Goal: Transaction & Acquisition: Purchase product/service

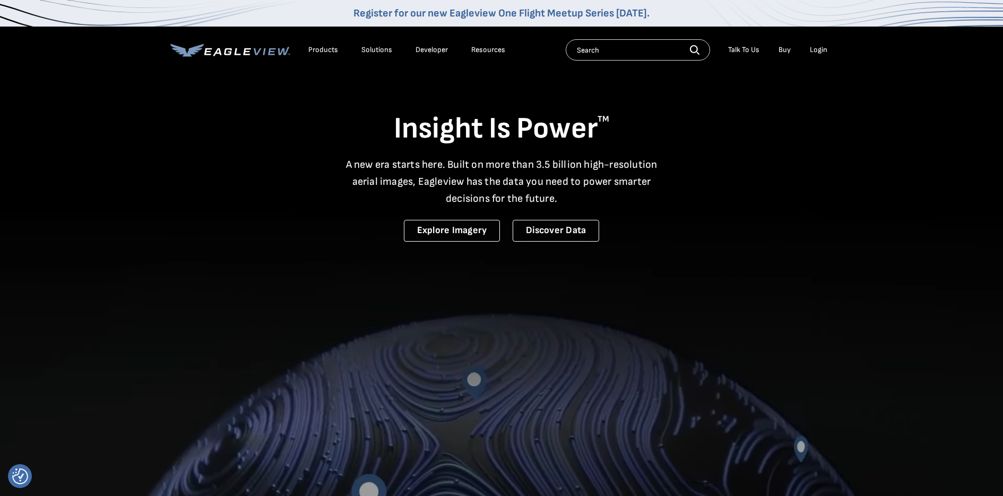
click at [826, 49] on div "Login" at bounding box center [819, 50] width 18 height 10
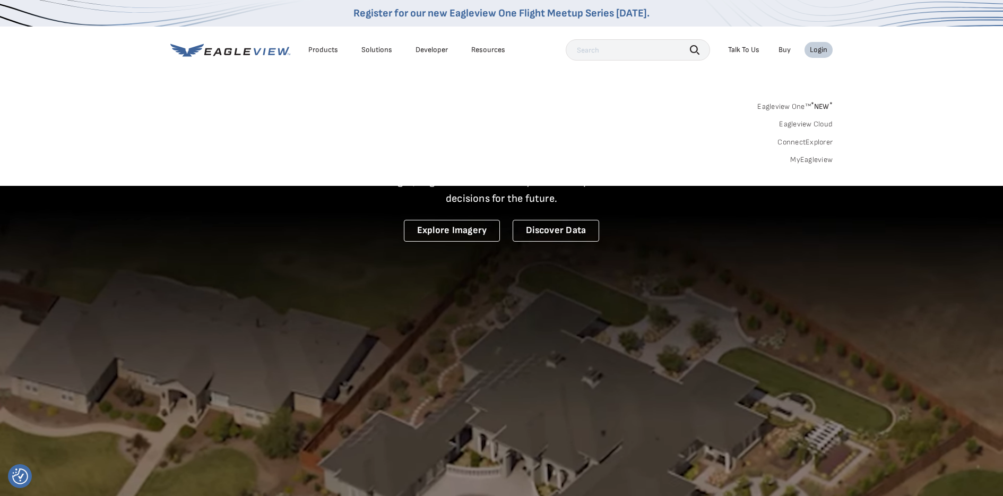
click at [808, 162] on link "MyEagleview" at bounding box center [811, 160] width 42 height 10
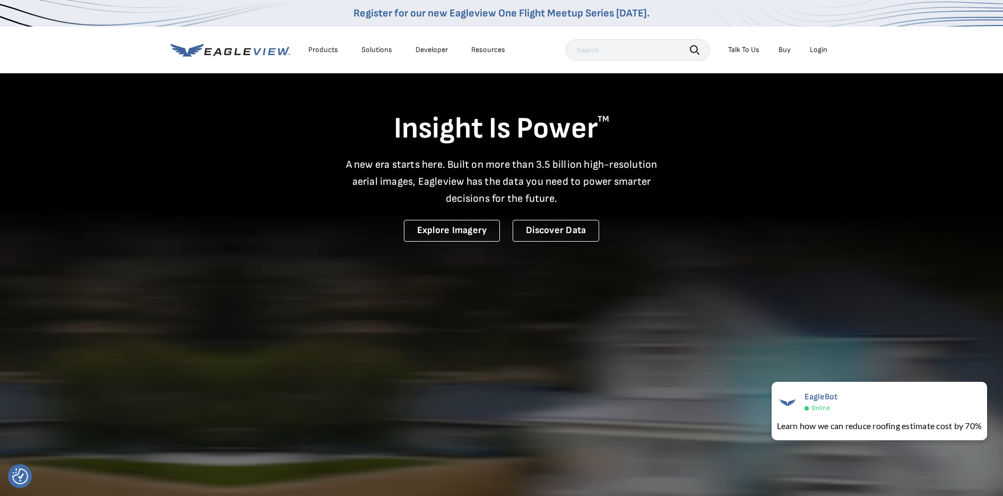
click at [811, 57] on li "Login" at bounding box center [818, 50] width 28 height 16
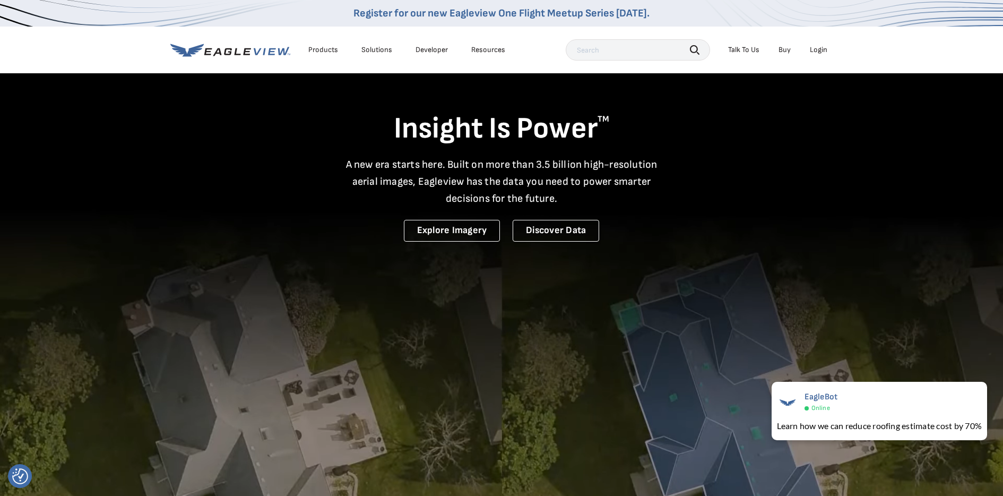
click at [815, 51] on div "Login" at bounding box center [819, 50] width 18 height 10
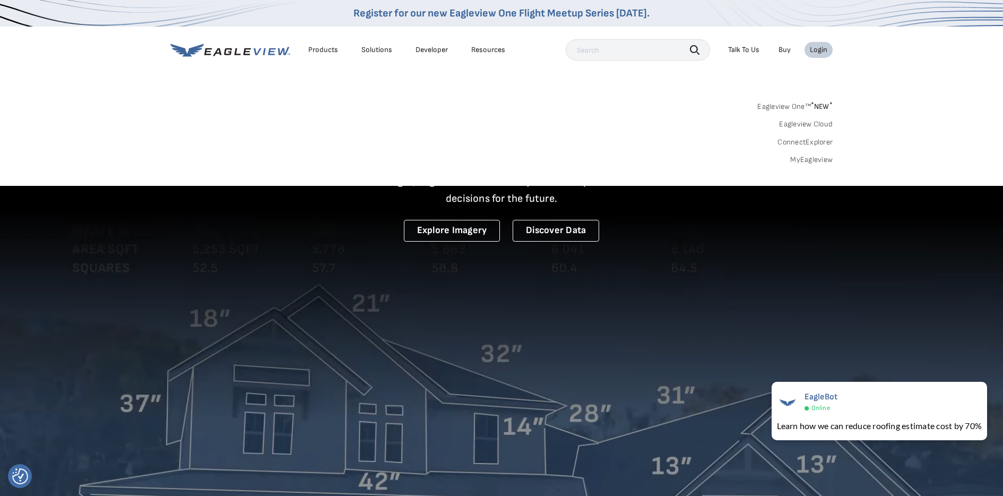
click at [812, 159] on link "MyEagleview" at bounding box center [811, 160] width 42 height 10
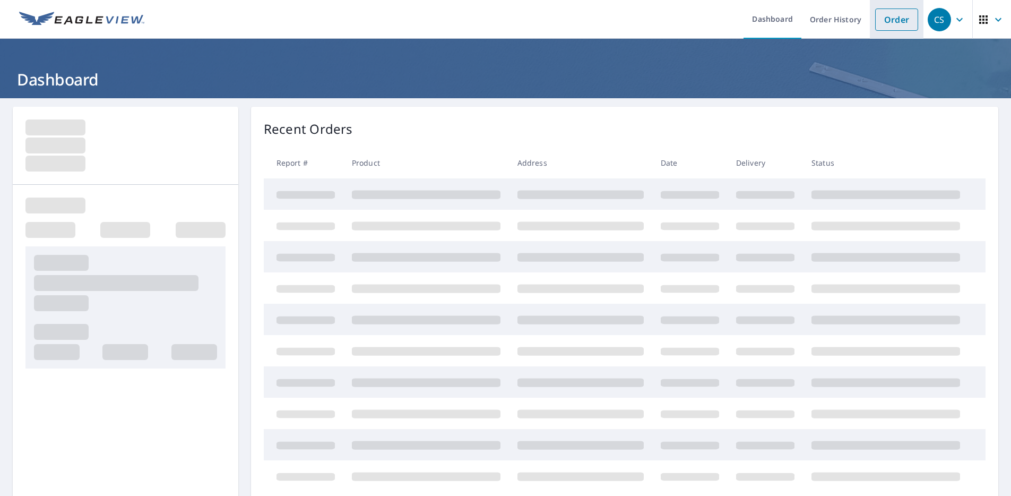
click at [882, 20] on link "Order" at bounding box center [896, 19] width 43 height 22
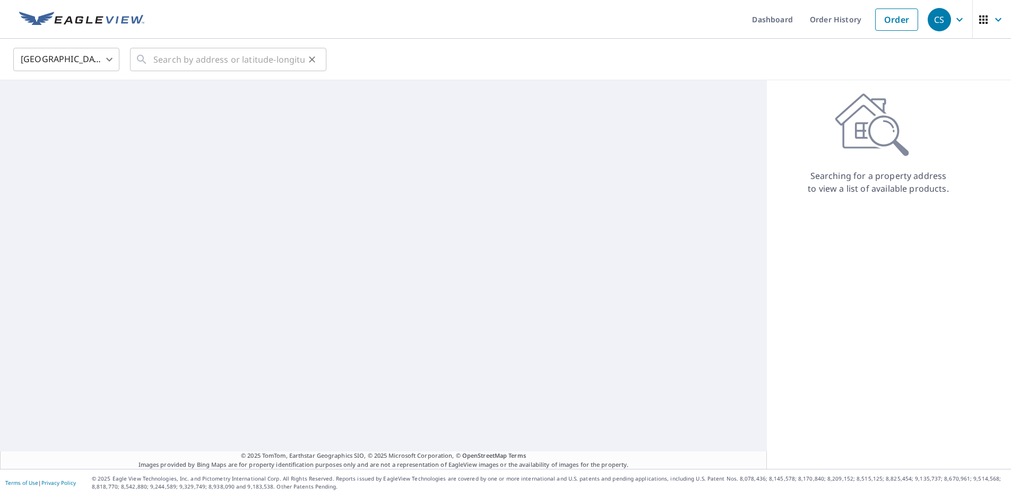
click at [322, 55] on div "​" at bounding box center [228, 59] width 196 height 23
paste input "21.272583545579923, -157.819124101846"
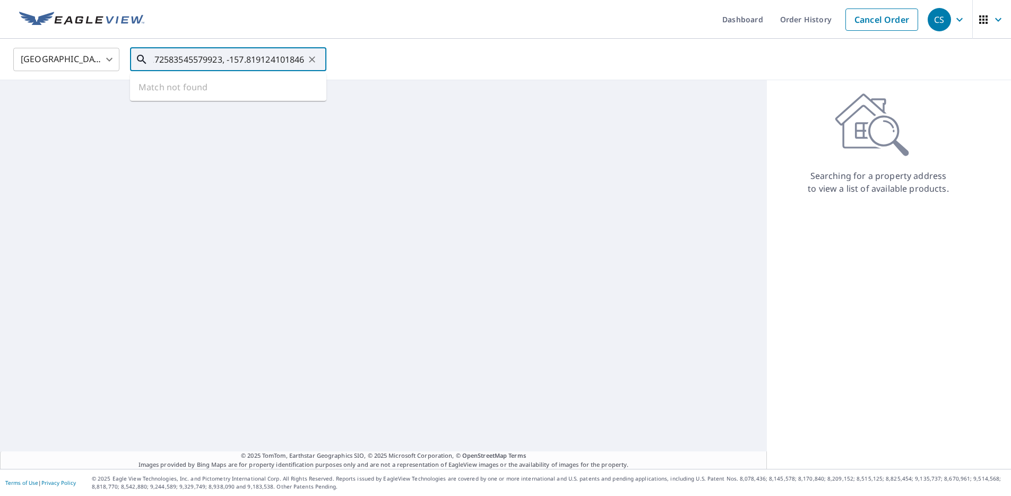
type input "21.272583545579923, -157.819124101846"
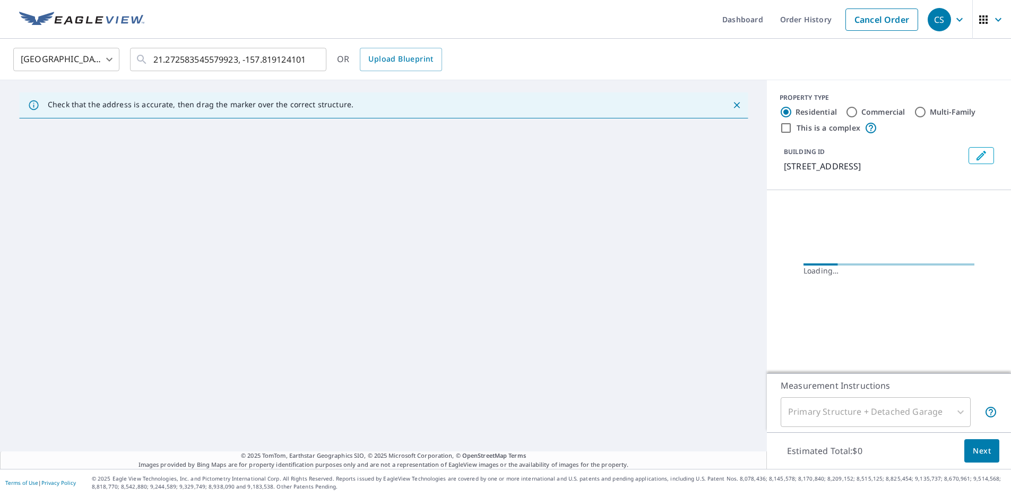
click at [861, 108] on label "Commercial" at bounding box center [883, 112] width 44 height 11
click at [853, 108] on input "Commercial" at bounding box center [851, 112] width 13 height 13
radio input "true"
type input "4"
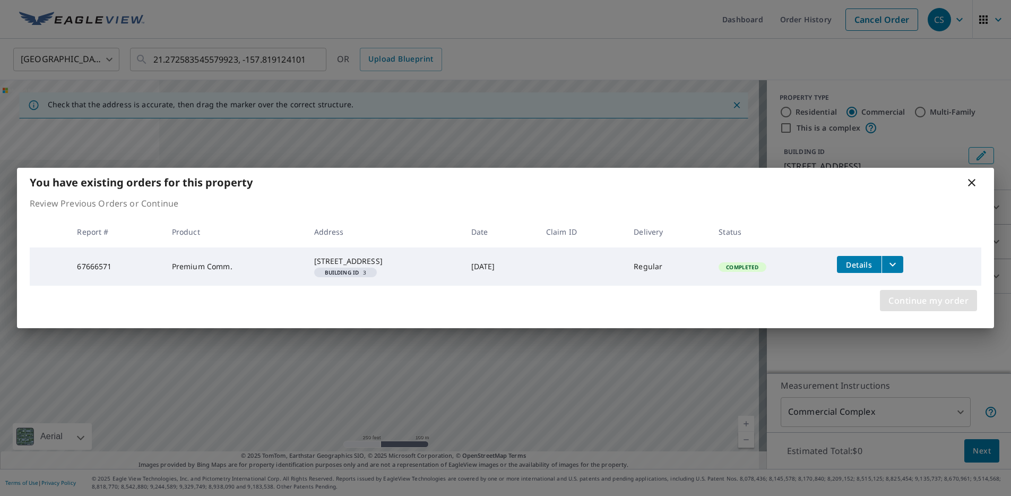
click at [924, 311] on button "Continue my order" at bounding box center [928, 300] width 97 height 21
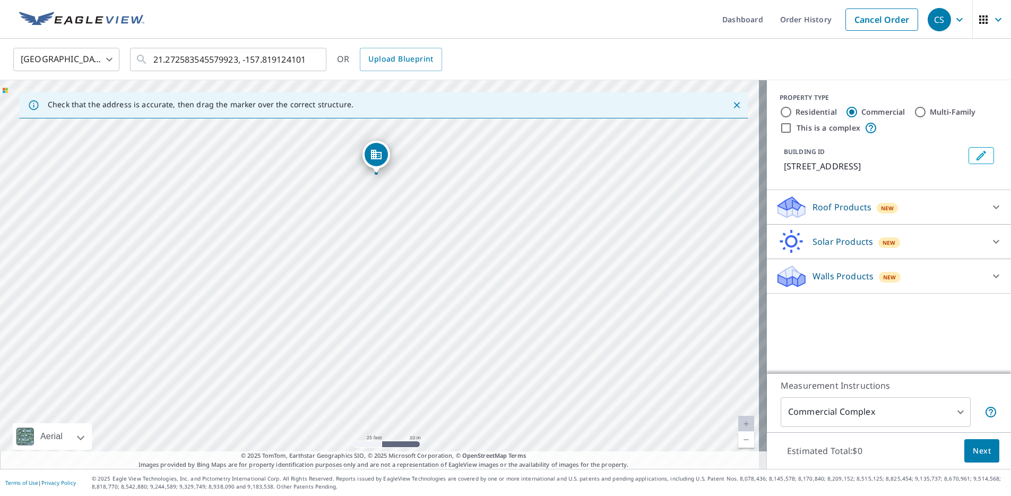
drag, startPoint x: 416, startPoint y: 238, endPoint x: 374, endPoint y: 158, distance: 90.2
click at [795, 205] on icon at bounding box center [791, 203] width 27 height 13
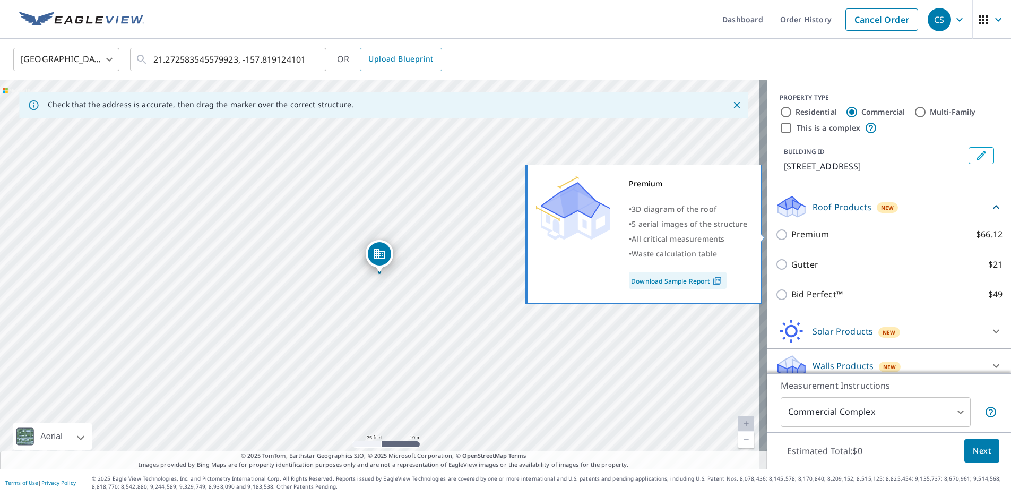
click at [802, 237] on p "Premium" at bounding box center [810, 234] width 38 height 13
click at [791, 237] on input "Premium $66.12" at bounding box center [783, 234] width 16 height 13
checkbox input "true"
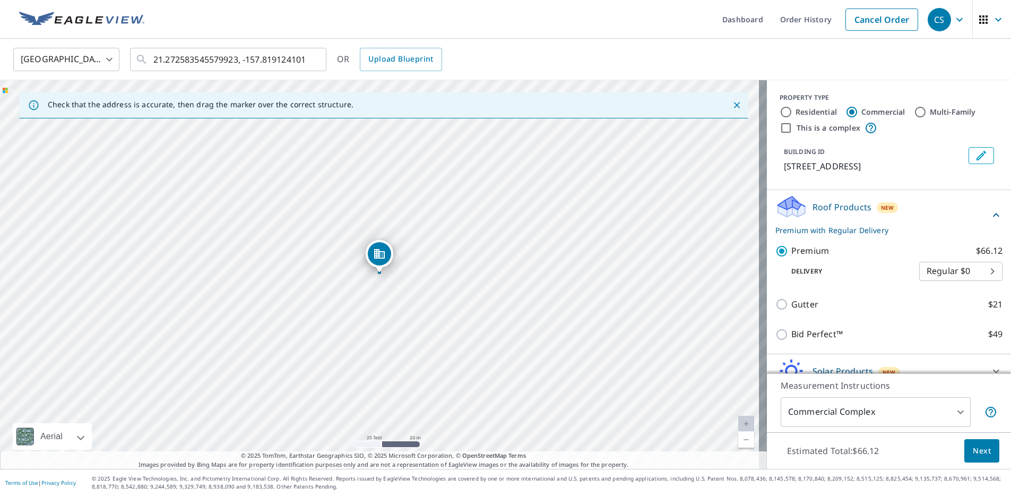
click at [932, 266] on body "CS CS Dashboard Order History Cancel Order CS United States US ​ 21.27258354557…" at bounding box center [505, 248] width 1011 height 496
click at [926, 307] on li "3 Hour $31.5" at bounding box center [944, 309] width 83 height 19
type input "7"
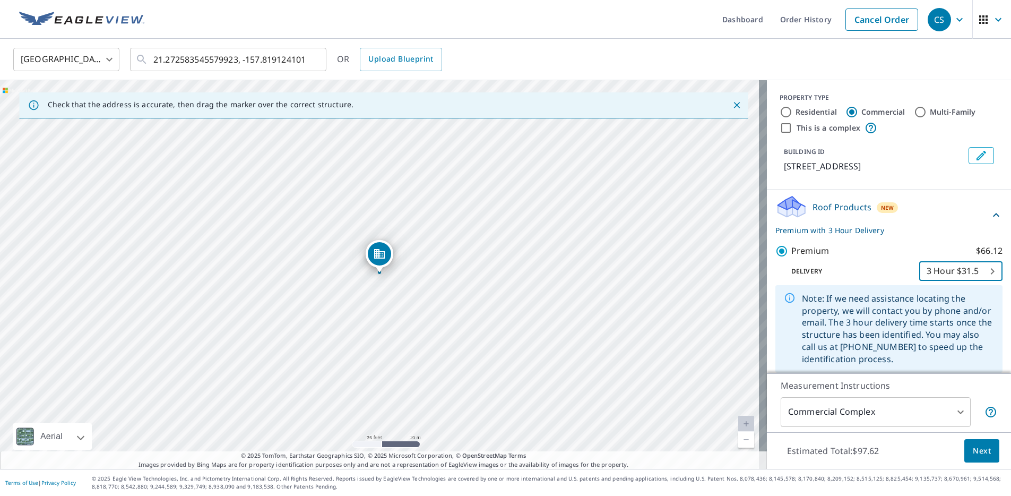
click at [847, 409] on body "CS CS Dashboard Order History Cancel Order CS United States US ​ 21.27258354557…" at bounding box center [505, 248] width 1011 height 496
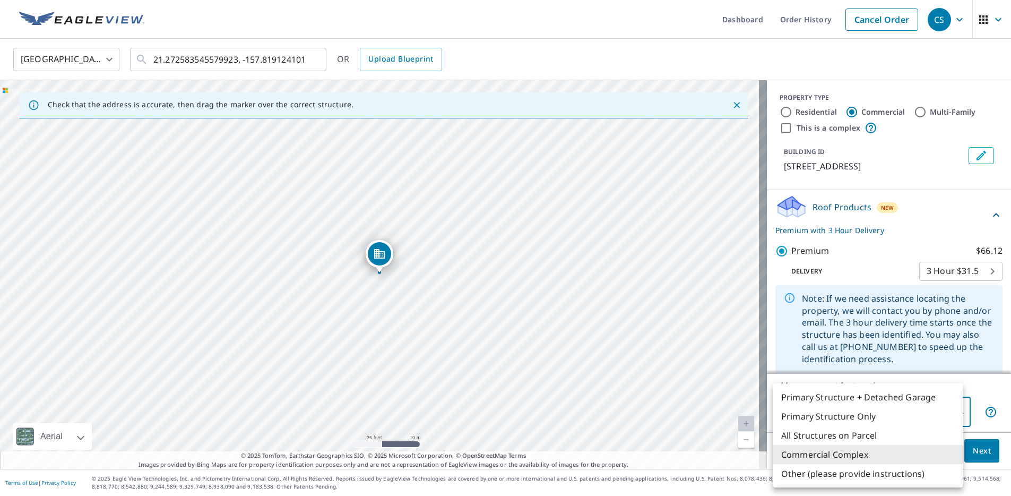
drag, startPoint x: 824, startPoint y: 411, endPoint x: 823, endPoint y: 434, distance: 22.8
click at [823, 434] on ul "Primary Structure + Detached Garage Primary Structure Only All Structures on Pa…" at bounding box center [867, 435] width 190 height 104
click at [826, 478] on li "Other (please provide instructions)" at bounding box center [867, 473] width 190 height 19
type input "5"
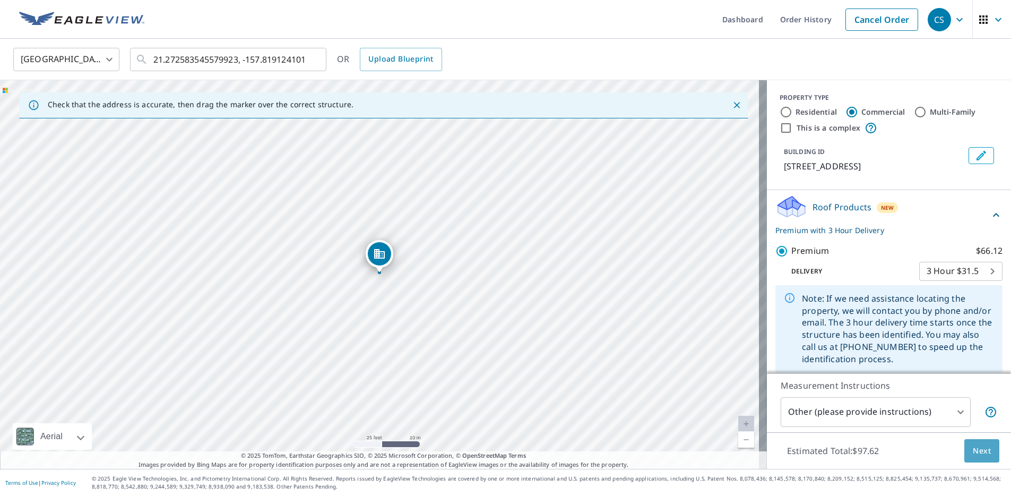
click at [973, 446] on span "Next" at bounding box center [982, 450] width 18 height 13
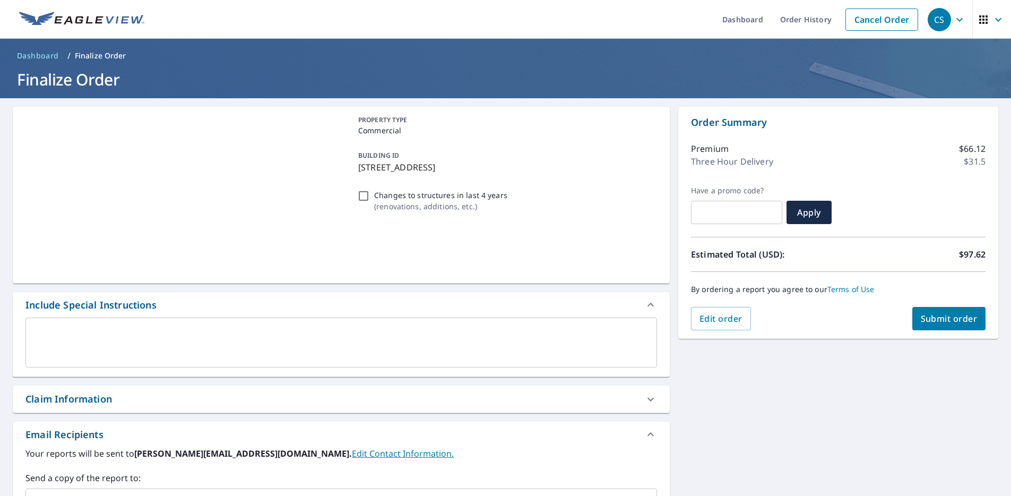
click at [161, 372] on div "x ​" at bounding box center [341, 346] width 657 height 59
click at [138, 335] on textarea at bounding box center [341, 342] width 617 height 30
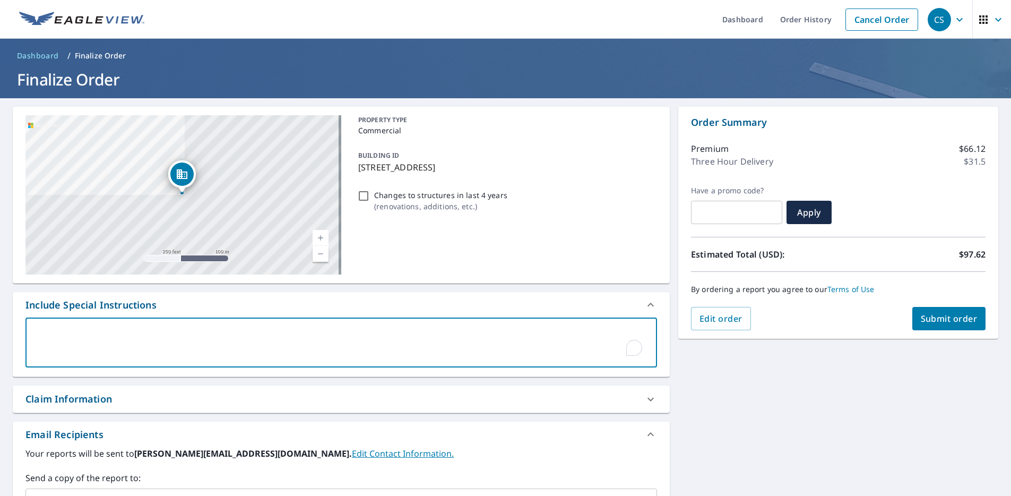
type textarea "{"
type textarea "x"
checkbox input "true"
type textarea "{P"
type textarea "x"
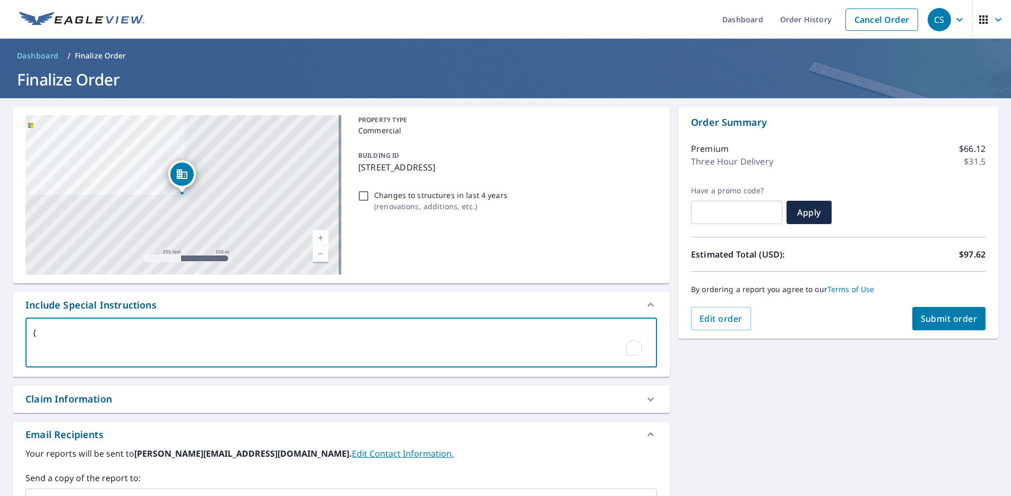
checkbox input "true"
type textarea "{"
type textarea "x"
checkbox input "true"
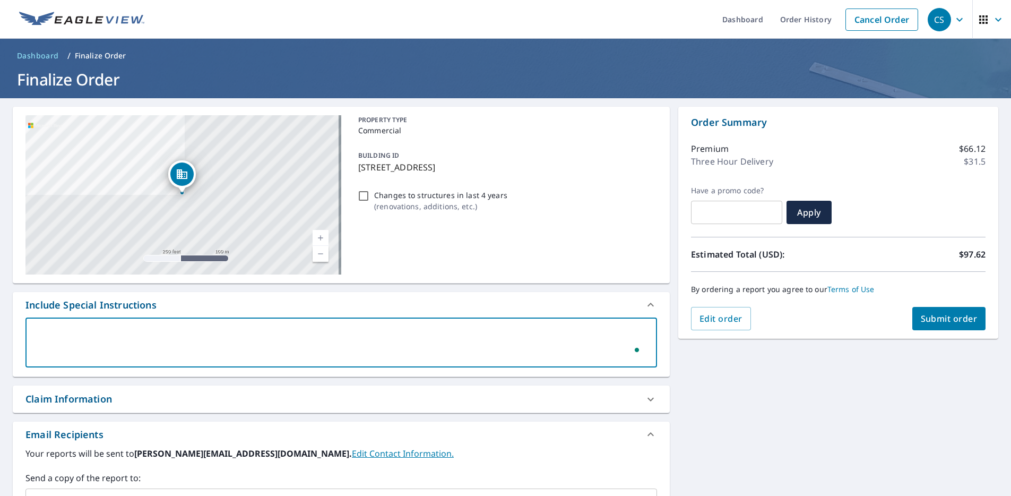
type textarea "P"
type textarea "x"
checkbox input "true"
type textarea "Pl"
type textarea "x"
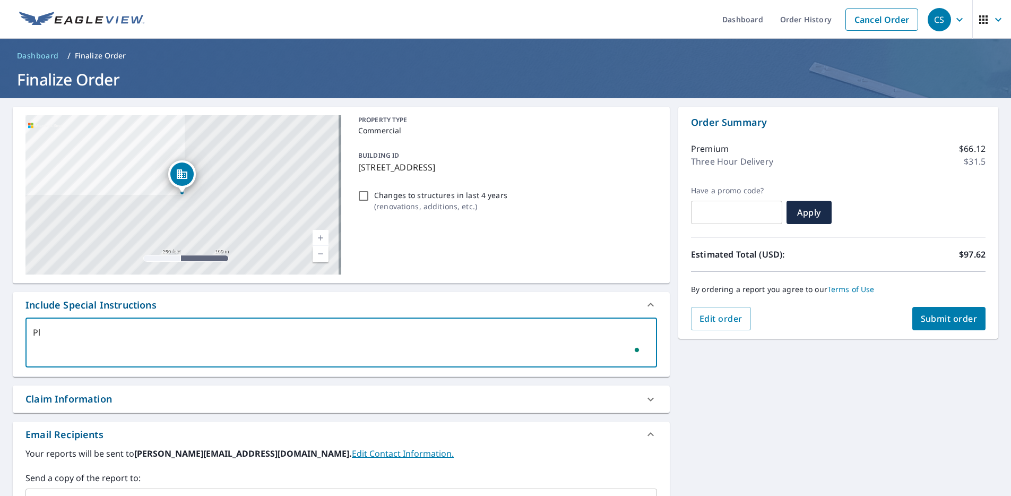
checkbox input "true"
type textarea "Ple"
type textarea "x"
checkbox input "true"
type textarea "Plea"
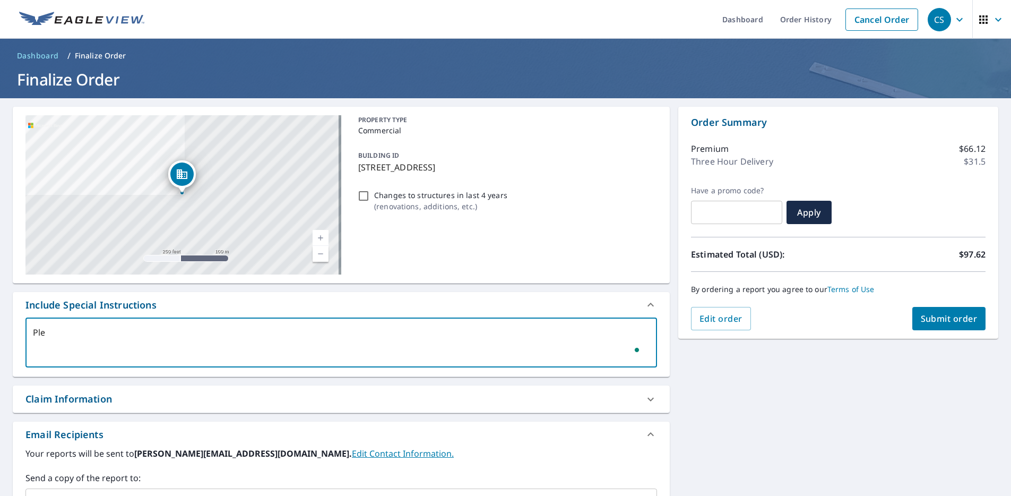
type textarea "x"
checkbox input "true"
type textarea "Pleas"
type textarea "x"
checkbox input "true"
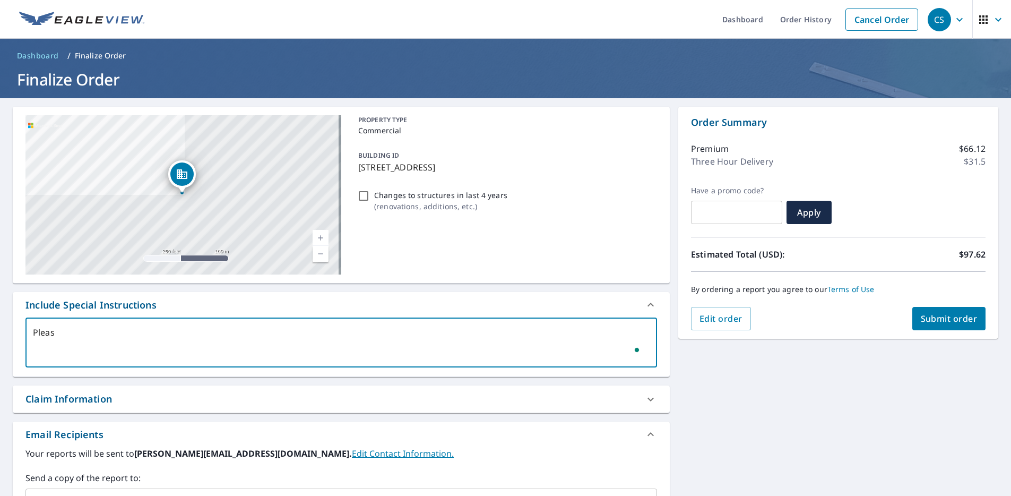
type textarea "Please"
type textarea "x"
checkbox input "true"
type textarea "Please"
type textarea "x"
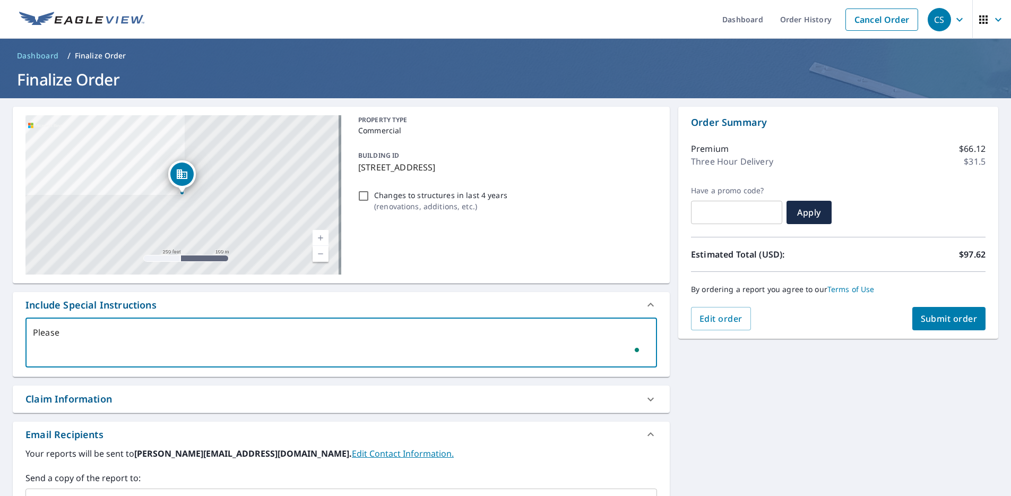
checkbox input "true"
type textarea "Please i"
type textarea "x"
checkbox input "true"
type textarea "Please in"
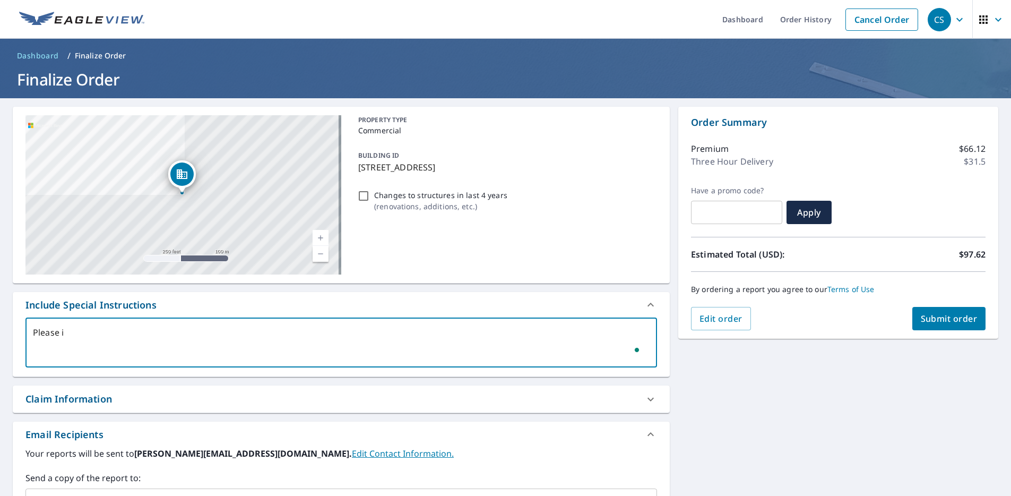
type textarea "x"
checkbox input "true"
type textarea "Please inc"
type textarea "x"
checkbox input "true"
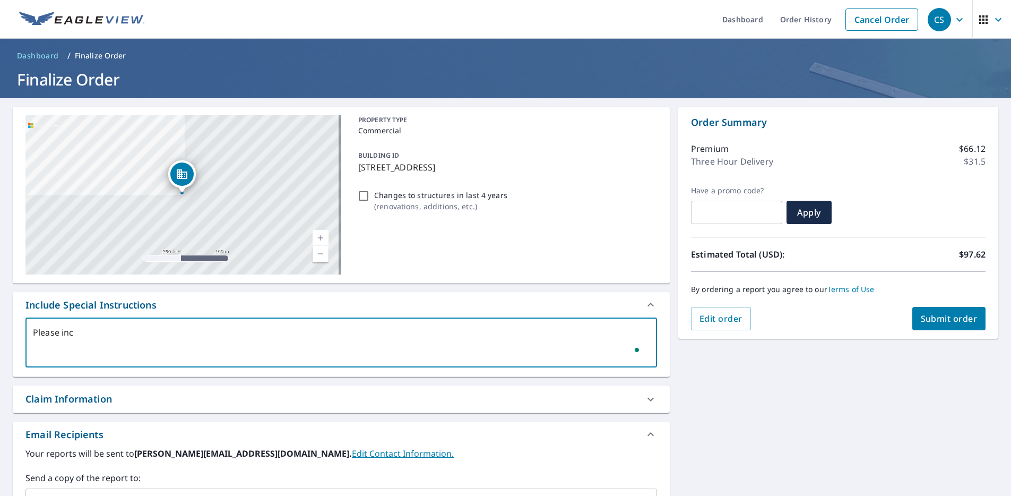
type textarea "Please incl"
type textarea "x"
checkbox input "true"
type textarea "Please inclc"
type textarea "x"
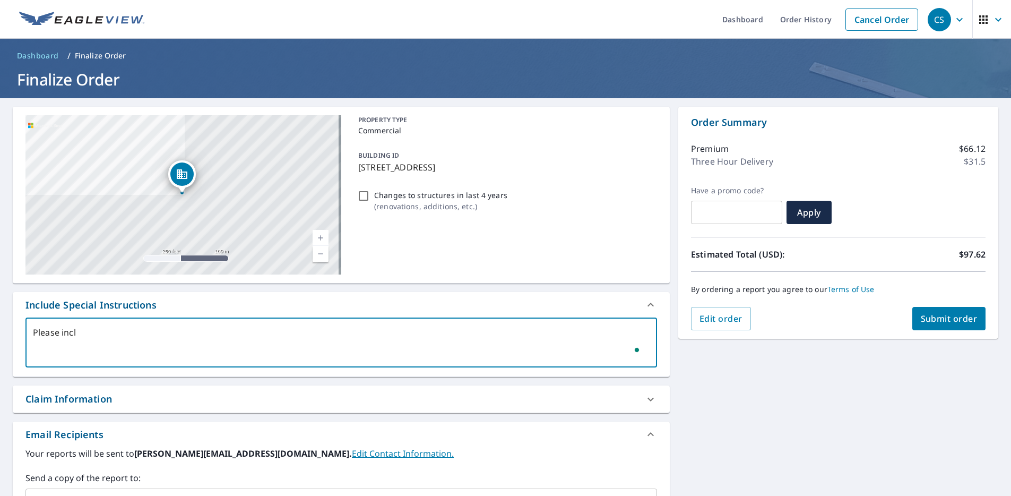
checkbox input "true"
type textarea "Please inclcu"
type textarea "x"
checkbox input "true"
type textarea "Please inclcue"
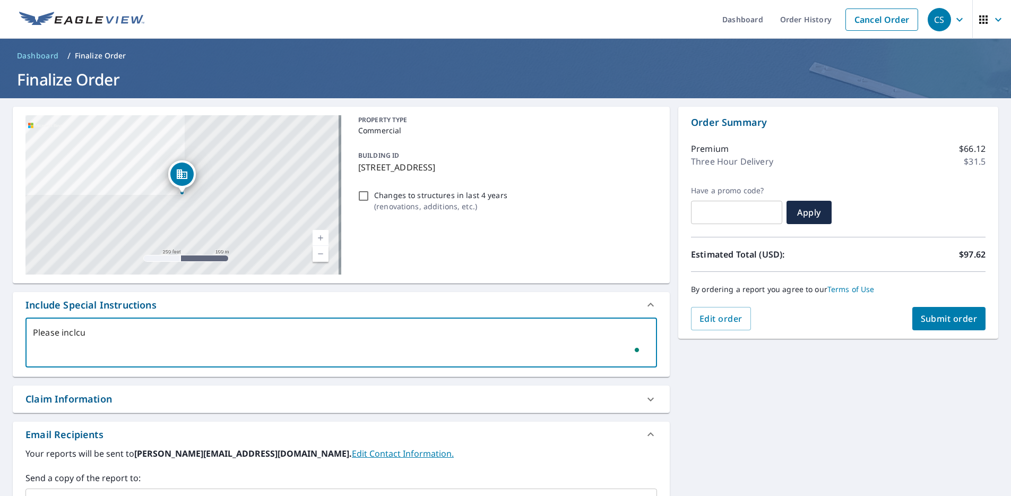
type textarea "x"
checkbox input "true"
type textarea "Please inclcued"
type textarea "x"
checkbox input "true"
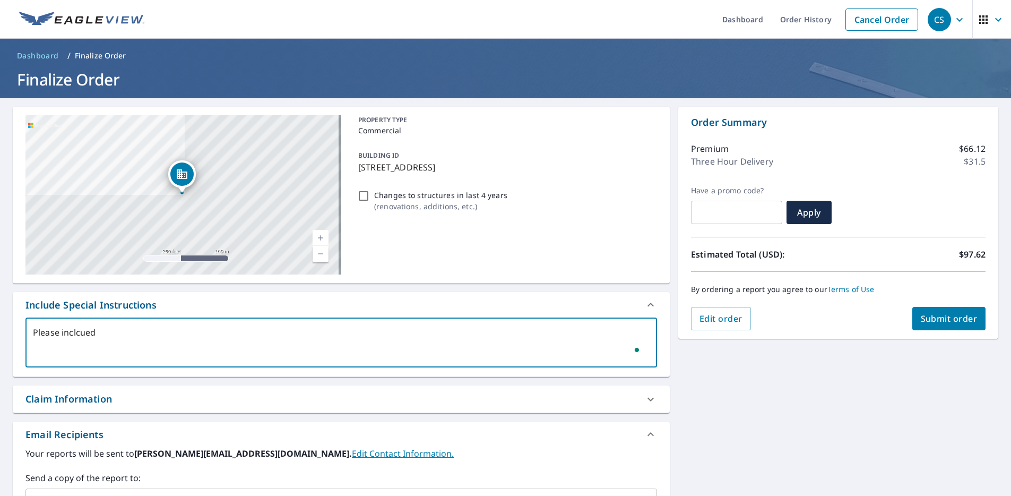
type textarea "Please inclcue"
type textarea "x"
checkbox input "true"
type textarea "Please inclcu"
type textarea "x"
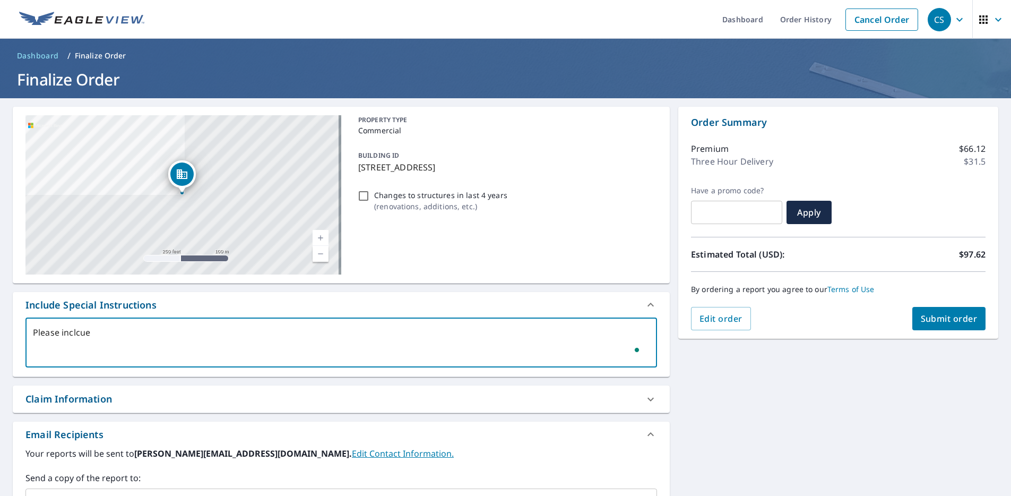
checkbox input "true"
type textarea "Please inclc"
type textarea "x"
checkbox input "true"
type textarea "Please incl"
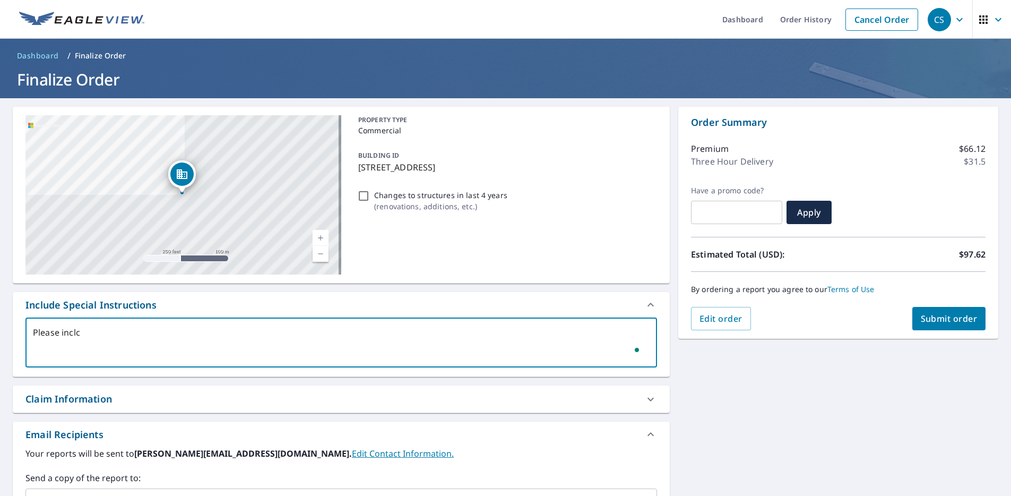
type textarea "x"
checkbox input "true"
type textarea "Please inclu"
type textarea "x"
checkbox input "true"
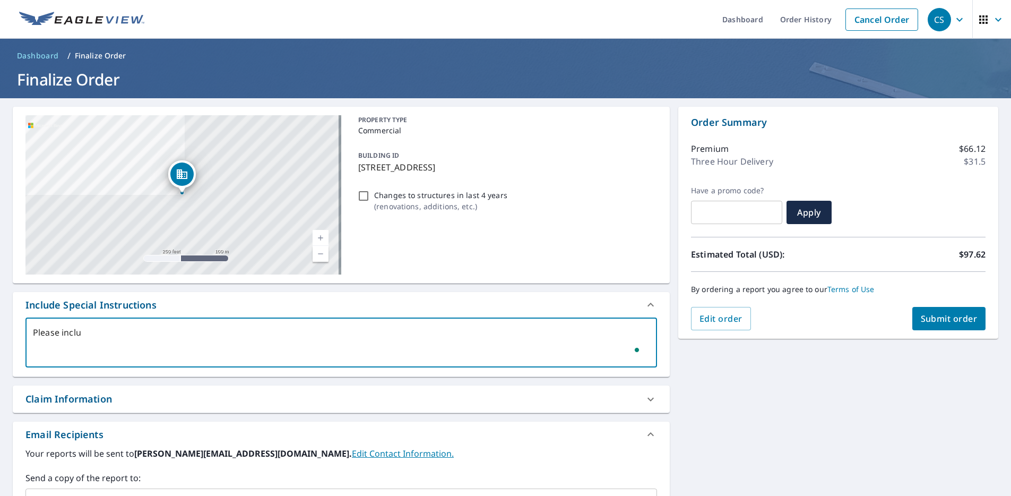
type textarea "Please includ"
type textarea "x"
checkbox input "true"
type textarea "Please include"
type textarea "x"
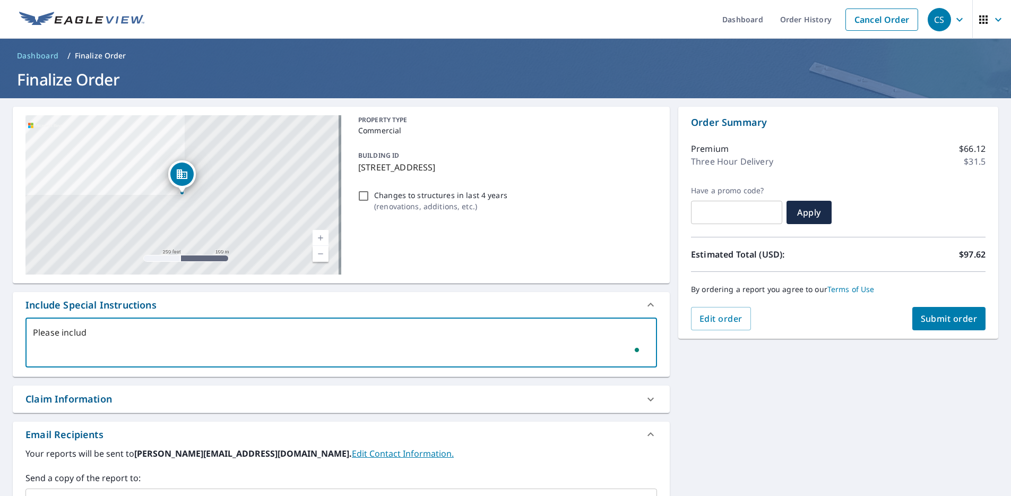
checkbox input "true"
type textarea "Please include"
type textarea "x"
checkbox input "true"
type textarea "Please include t"
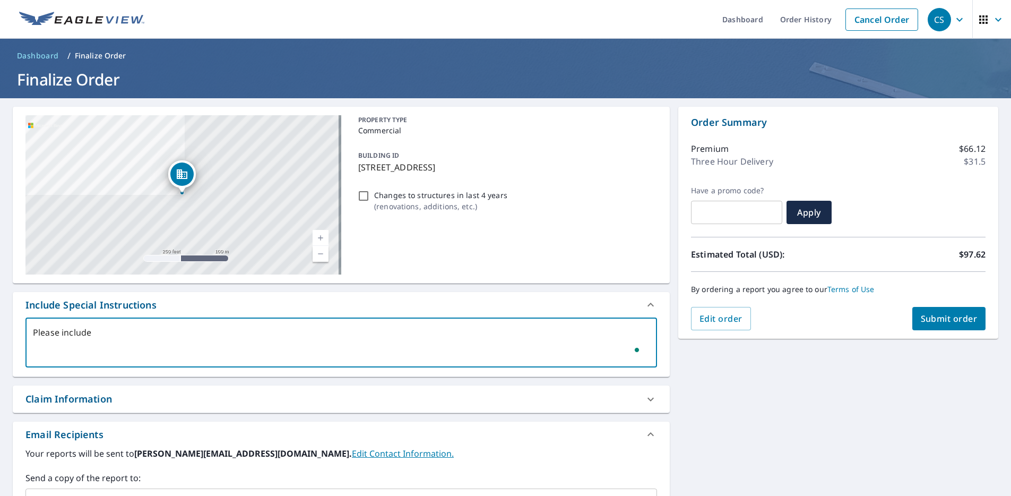
type textarea "x"
checkbox input "true"
type textarea "Please include th"
type textarea "x"
checkbox input "true"
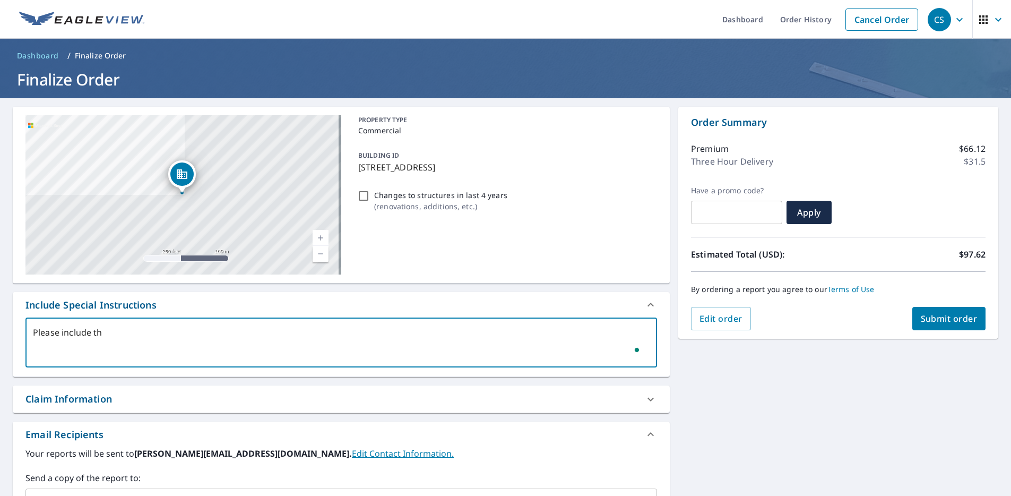
type textarea "Please include the"
type textarea "x"
checkbox input "true"
type textarea "Please include the"
type textarea "x"
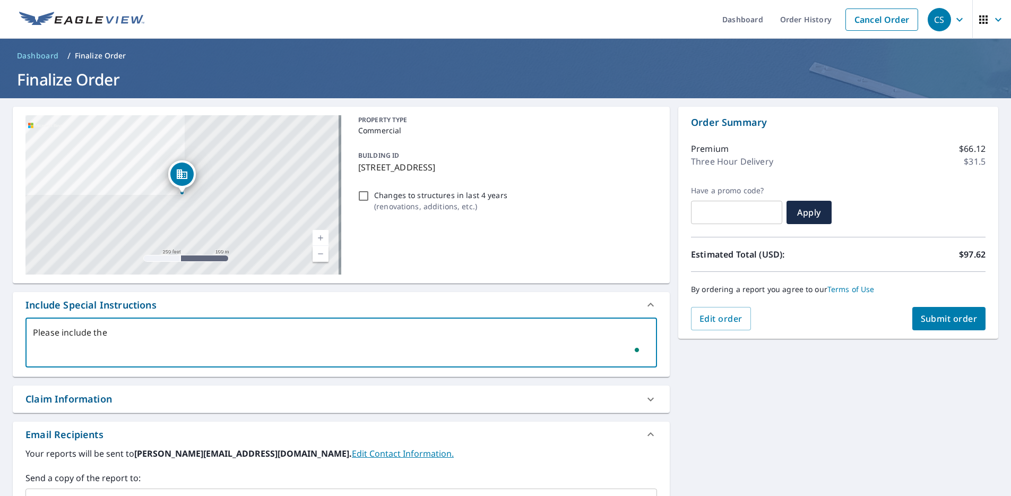
checkbox input "true"
type textarea "Please include the w"
type textarea "x"
checkbox input "true"
type textarea "Please include the wa"
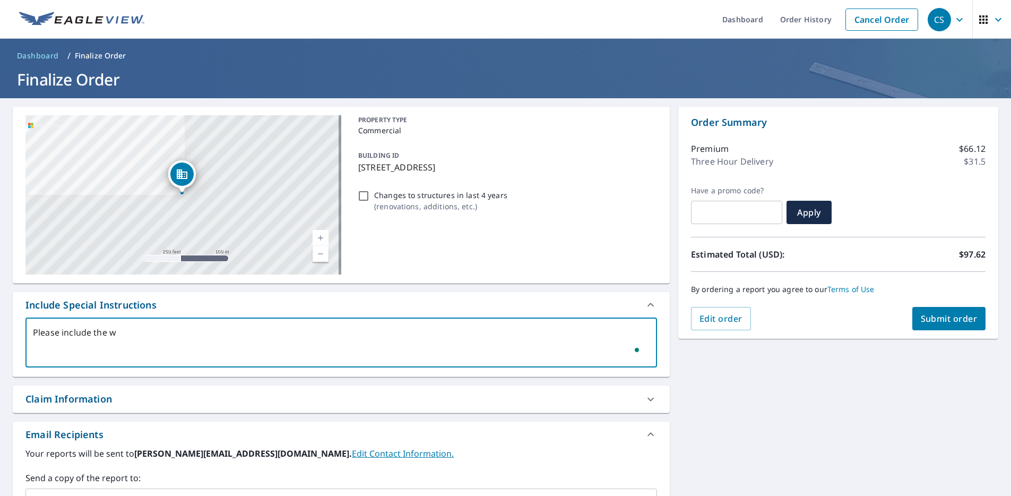
type textarea "x"
checkbox input "true"
type textarea "Please include the wal"
type textarea "x"
checkbox input "true"
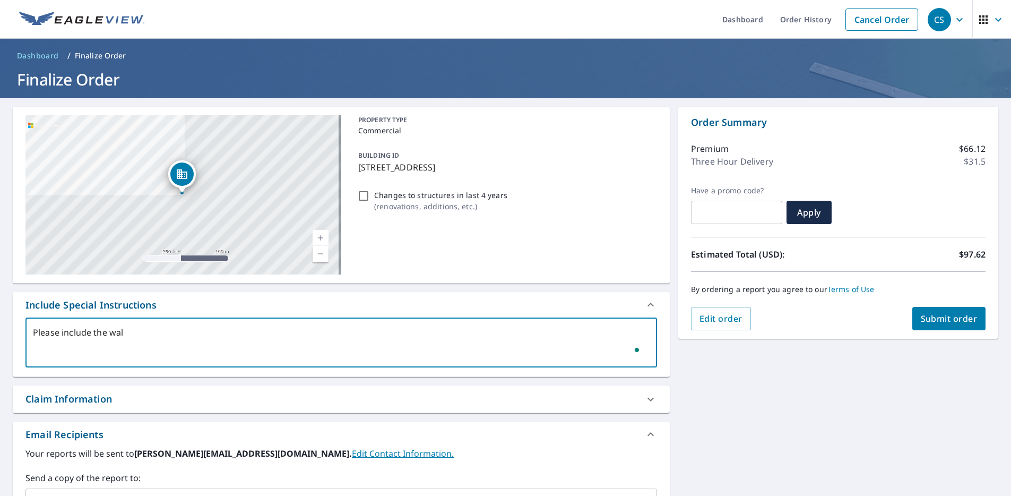
type textarea "Please include the walk"
type textarea "x"
checkbox input "true"
type textarea "Please include the walkw"
type textarea "x"
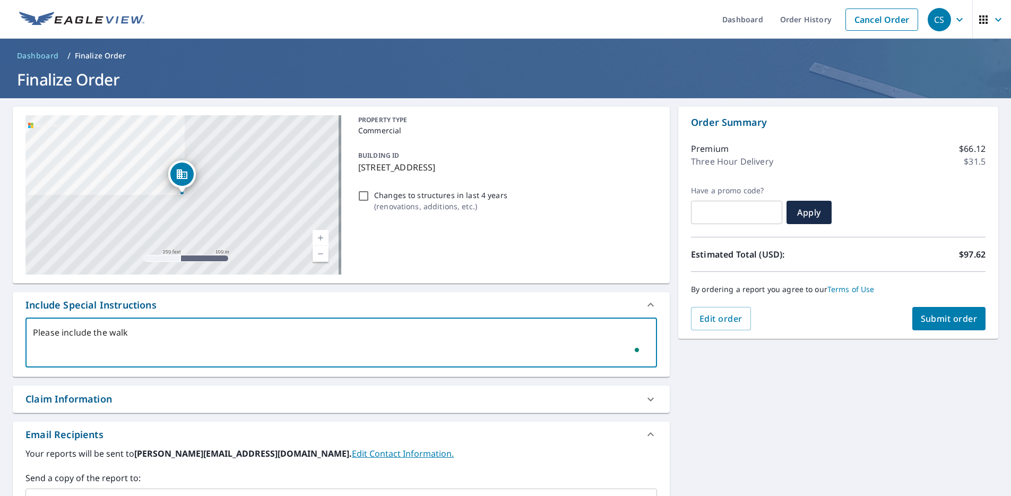
checkbox input "true"
type textarea "Please include the walkwa"
type textarea "x"
checkbox input "true"
type textarea "Please include the walkway"
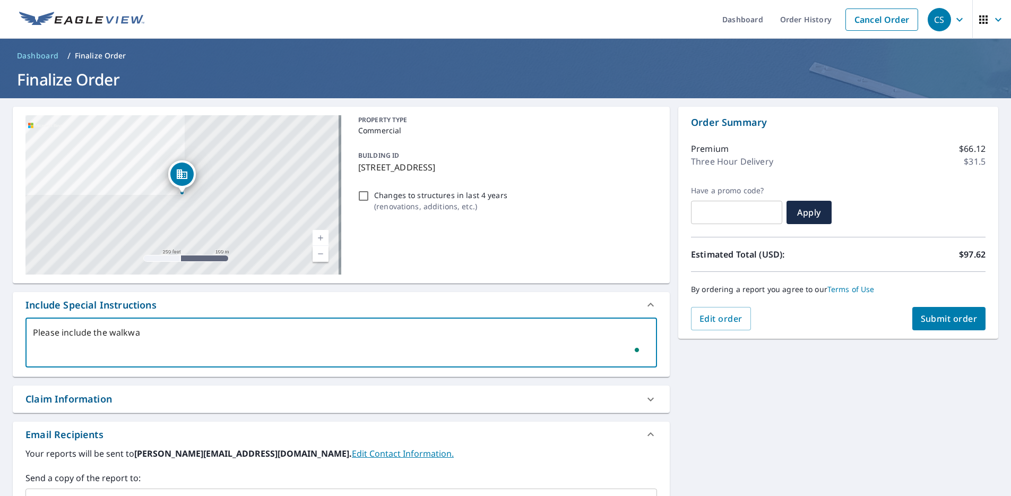
type textarea "x"
checkbox input "true"
type textarea "Please include the walkway"
type textarea "x"
checkbox input "true"
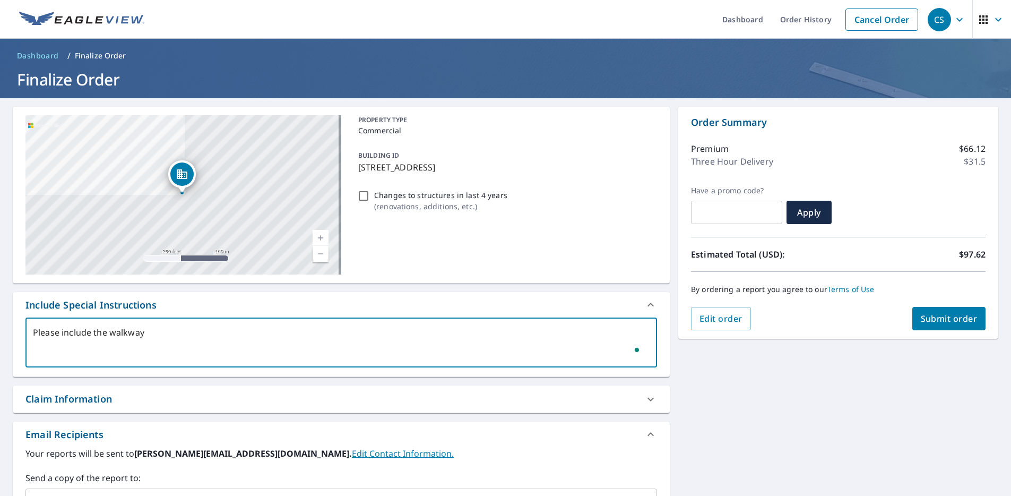
type textarea "Please include the walkway r"
type textarea "x"
checkbox input "true"
type textarea "Please include the walkway ro"
type textarea "x"
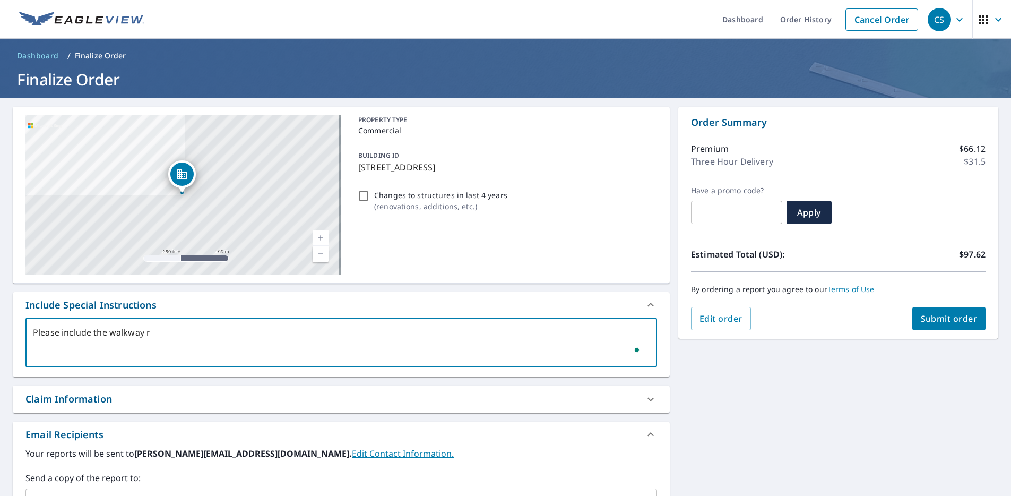
checkbox input "true"
type textarea "Please include the walkway roo"
type textarea "x"
checkbox input "true"
type textarea "Please include the walkway roof"
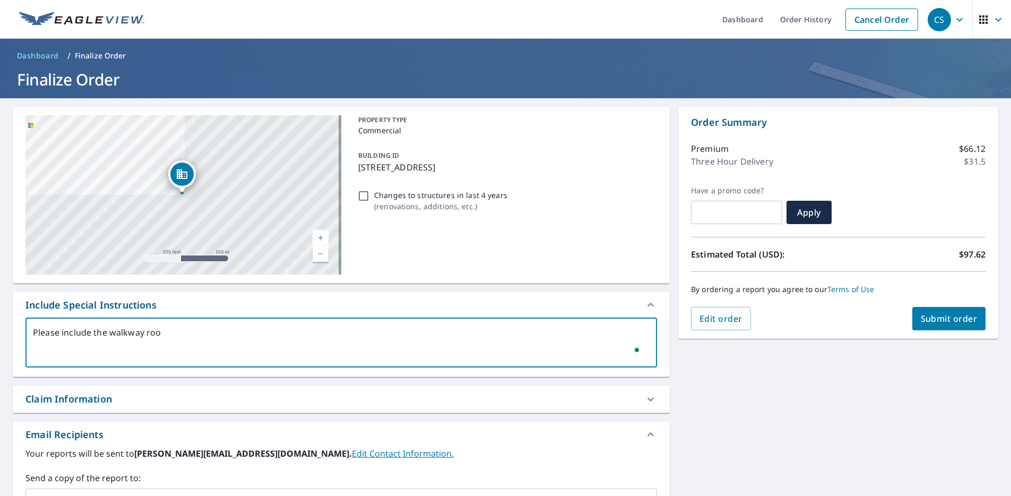
type textarea "x"
checkbox input "true"
type textarea "Please include the walkway roof"
type textarea "x"
checkbox input "true"
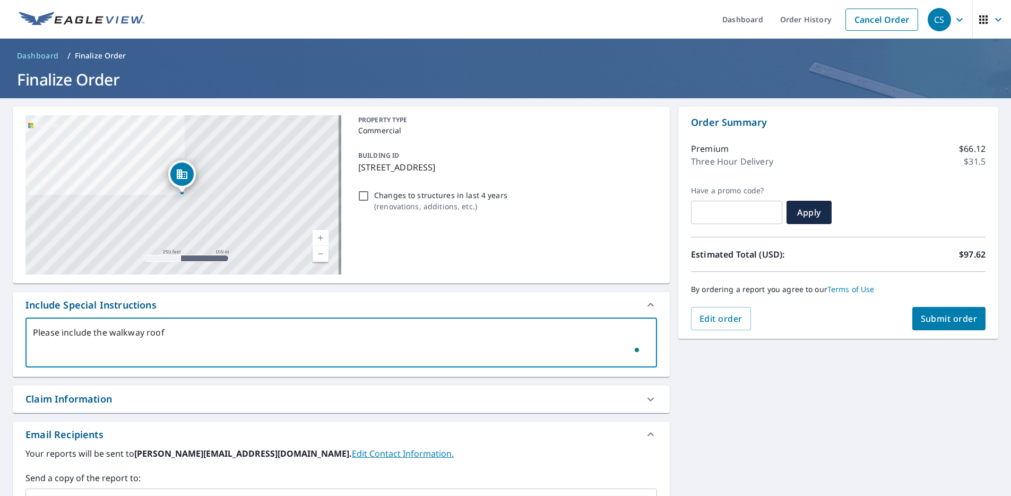
type textarea "Please include the walkway roof i"
type textarea "x"
checkbox input "true"
type textarea "Please include the walkway roof in"
type textarea "x"
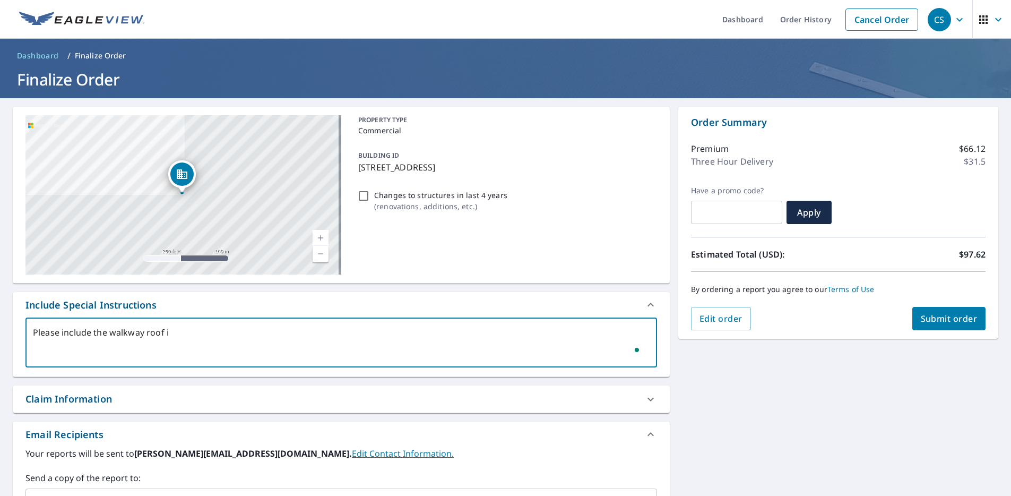
checkbox input "true"
type textarea "Please include the walkway roof in"
type textarea "x"
checkbox input "true"
type textarea "Please include the walkway roof in t"
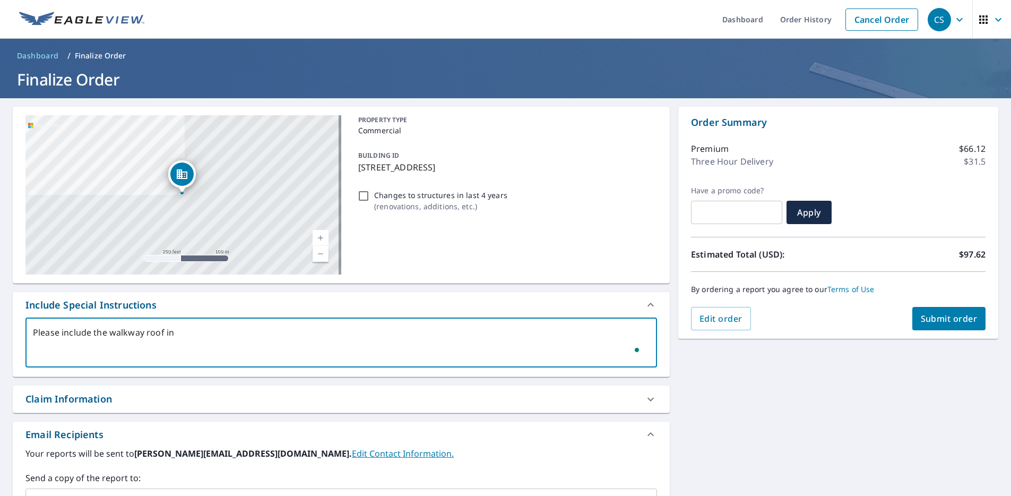
type textarea "x"
checkbox input "true"
type textarea "Please include the walkway roof in th"
type textarea "x"
checkbox input "true"
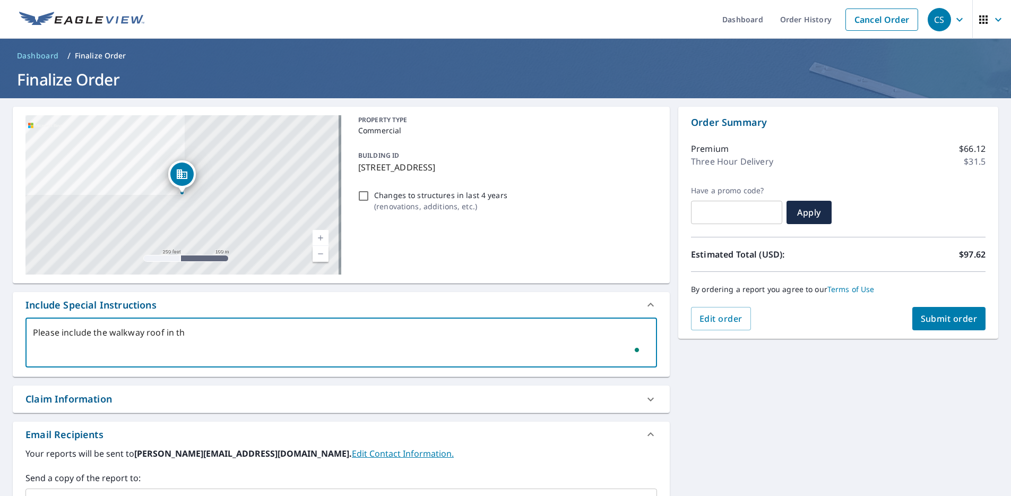
type textarea "Please include the walkway roof in the"
type textarea "x"
checkbox input "true"
type textarea "Please include the walkway roof in the"
type textarea "x"
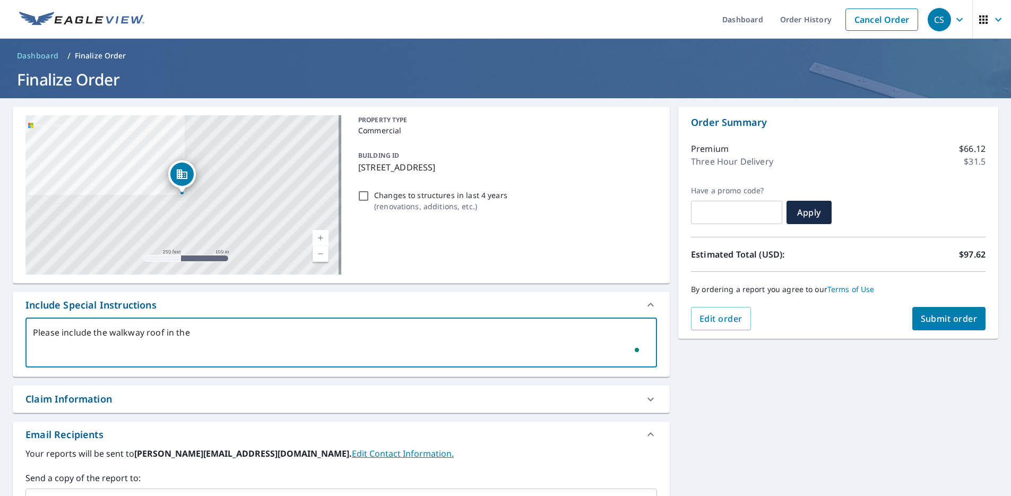
checkbox input "true"
type textarea "Please include the walkway roof in the"
type textarea "x"
checkbox input "true"
type textarea "Please include the walkway roof in th"
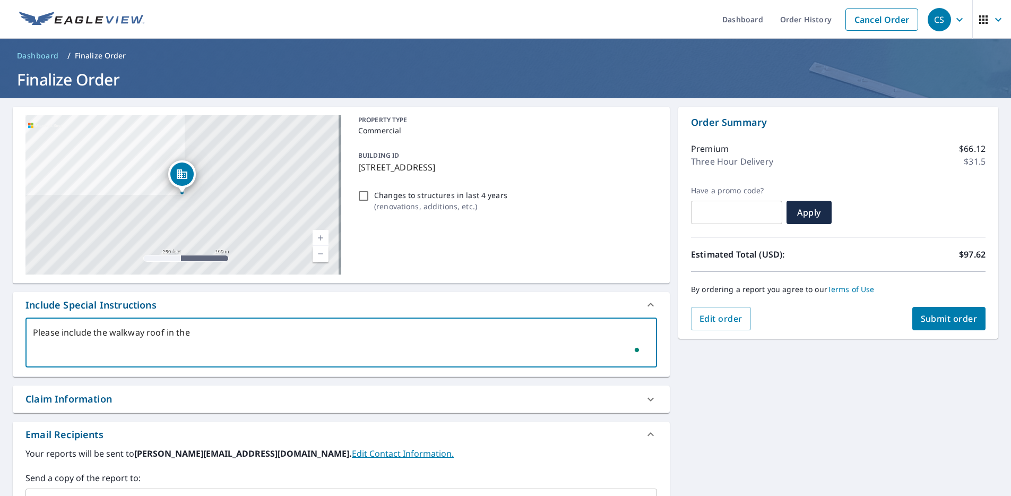
type textarea "x"
checkbox input "true"
type textarea "Please include the walkway roof in t"
type textarea "x"
checkbox input "true"
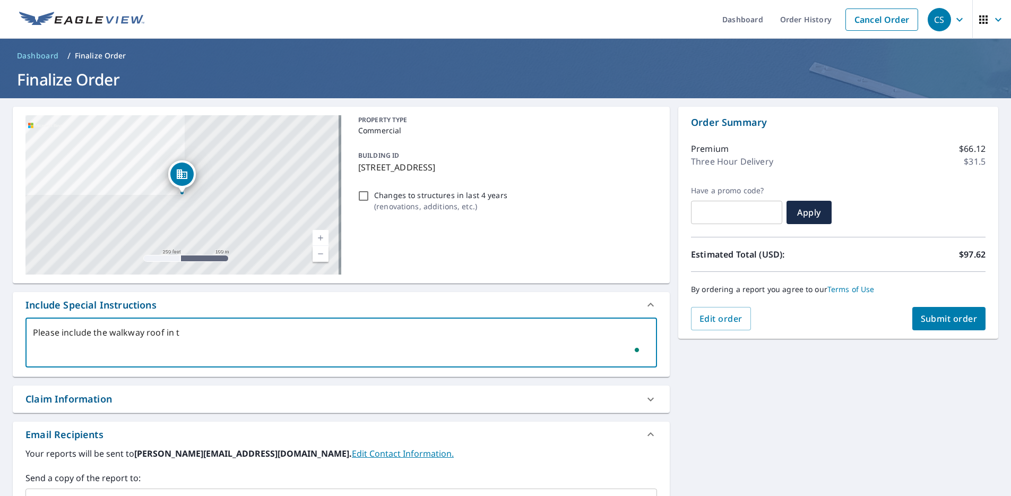
type textarea "Please include the walkway roof in"
type textarea "x"
checkbox input "true"
type textarea "Please include the walkway roof in"
type textarea "x"
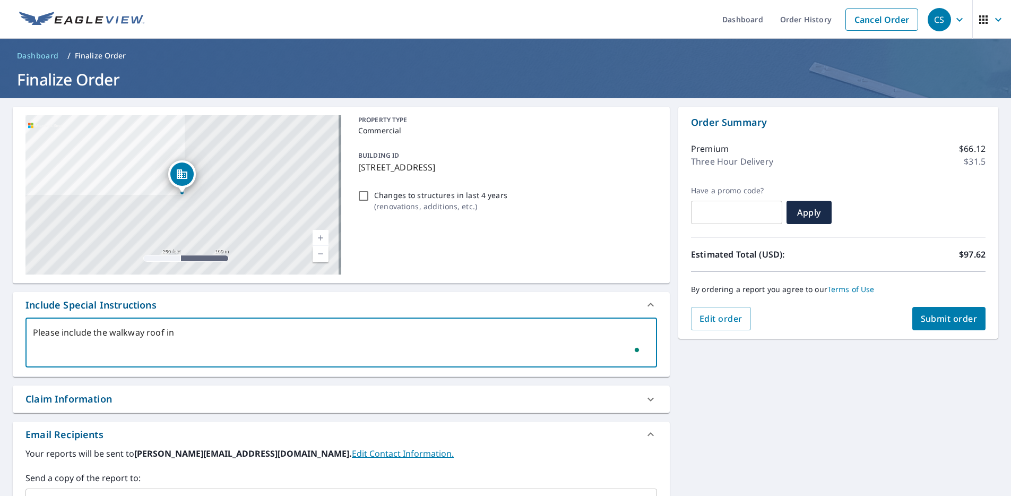
checkbox input "true"
type textarea "Please include the walkway roof i"
type textarea "x"
checkbox input "true"
type textarea "Please include the walkway roof"
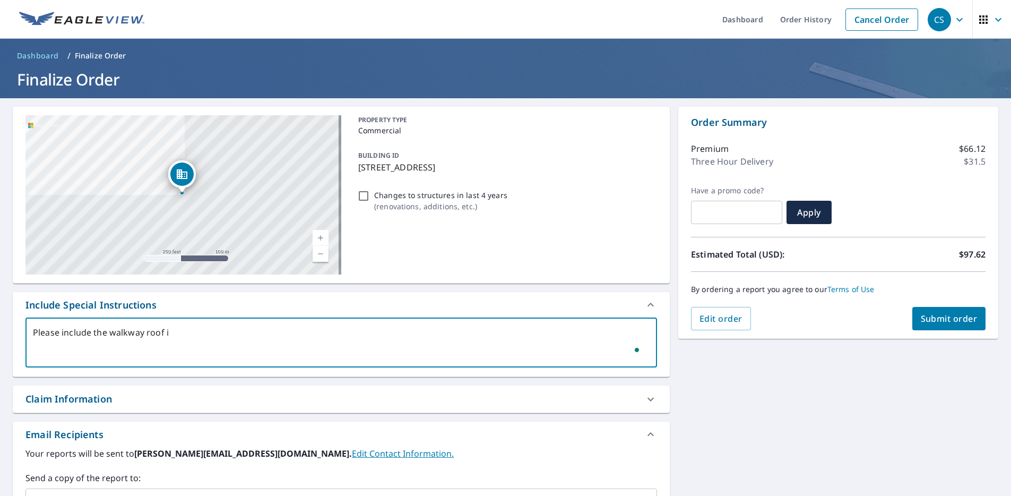
type textarea "x"
checkbox input "true"
type textarea "Please include the walkway roof o"
type textarea "x"
checkbox input "true"
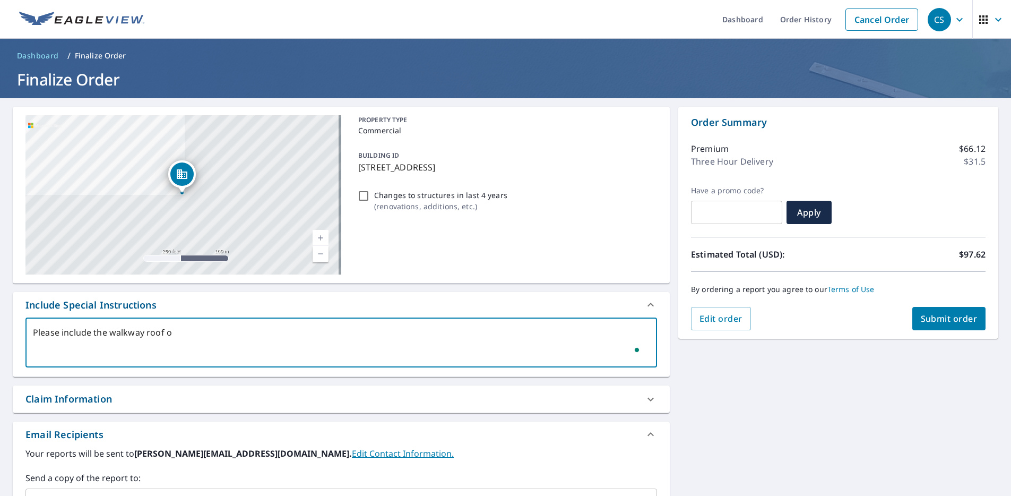
type textarea "Please include the walkway roof ou"
type textarea "x"
checkbox input "true"
type textarea "Please include the walkway roof out"
type textarea "x"
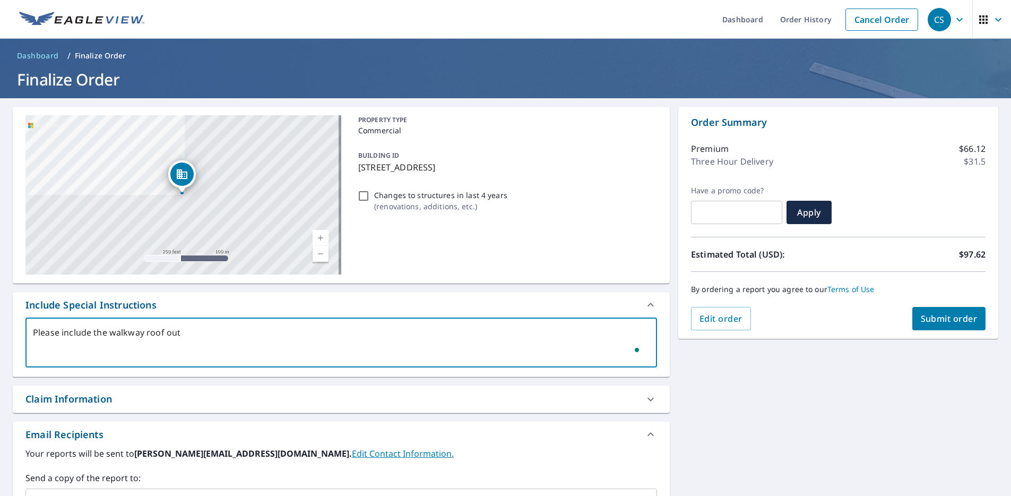
checkbox input "true"
type textarea "Please include the walkway roof outl"
type textarea "x"
checkbox input "true"
type textarea "Please include the walkway roof outli"
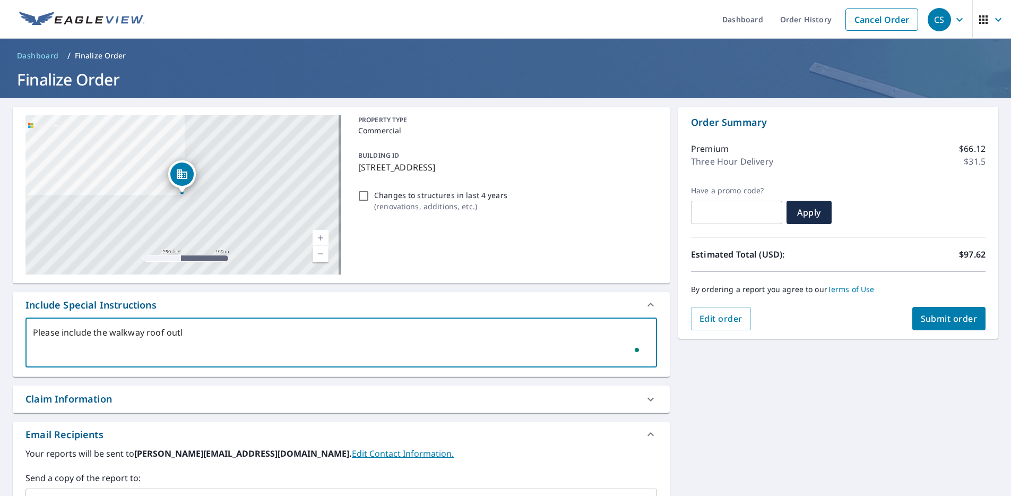
type textarea "x"
checkbox input "true"
type textarea "Please include the walkway roof outlin"
type textarea "x"
checkbox input "true"
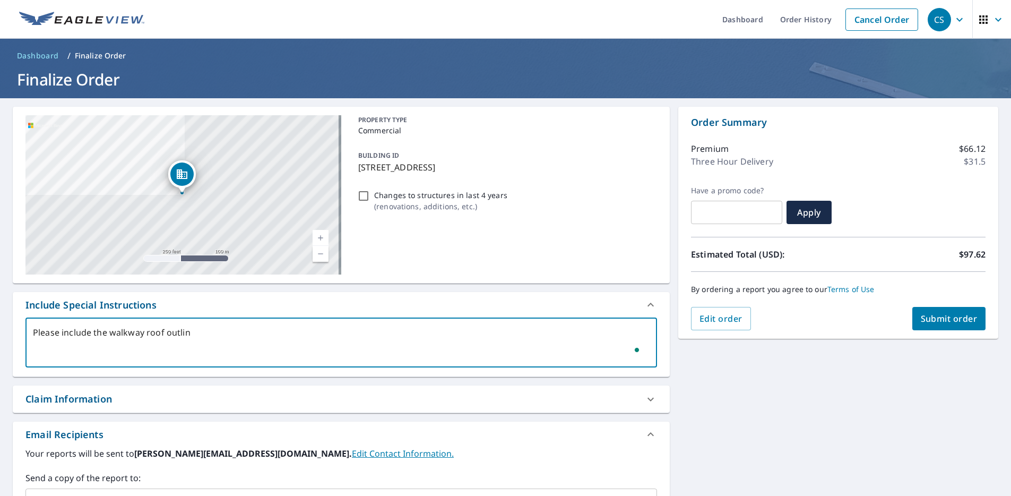
type textarea "Please include the walkway roof outline"
type textarea "x"
checkbox input "true"
paste textarea "https://img.companycam.com/57P0PhJB2F39AkMFJdMsh5FEOqOW4TOv5fxev-zyxxo/rs:fit:4…"
click at [157, 341] on textarea "Please include the walkway roof outlined in yellow in the link below. https://i…" at bounding box center [341, 342] width 617 height 30
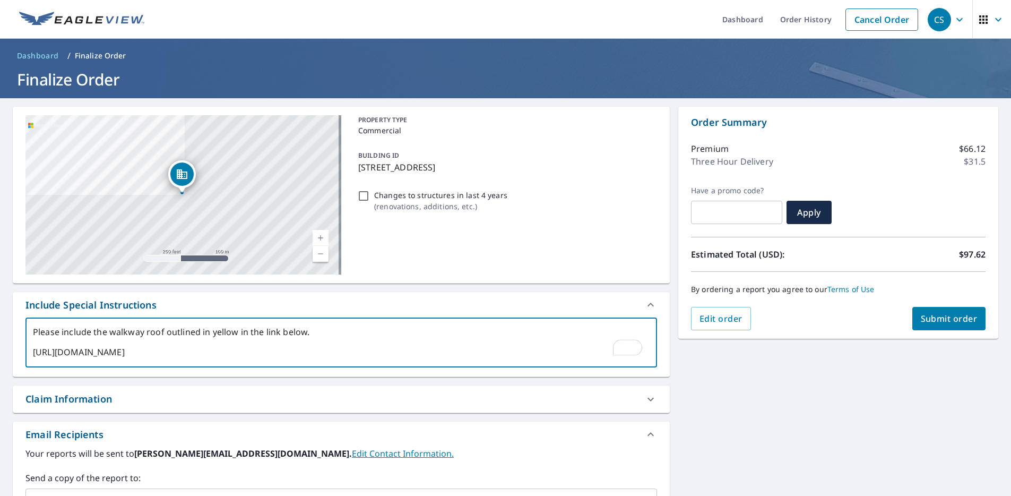
click at [148, 348] on textarea "Please include the walkway roof outlined in yellow in the link below. https://i…" at bounding box center [341, 342] width 617 height 30
click at [335, 345] on textarea "Please include the walkway roof outlined in yellow in the link below. https://i…" at bounding box center [341, 342] width 617 height 30
click at [332, 331] on textarea "Please include the walkway roof outlined in yellow in the link below. https://i…" at bounding box center [341, 342] width 617 height 30
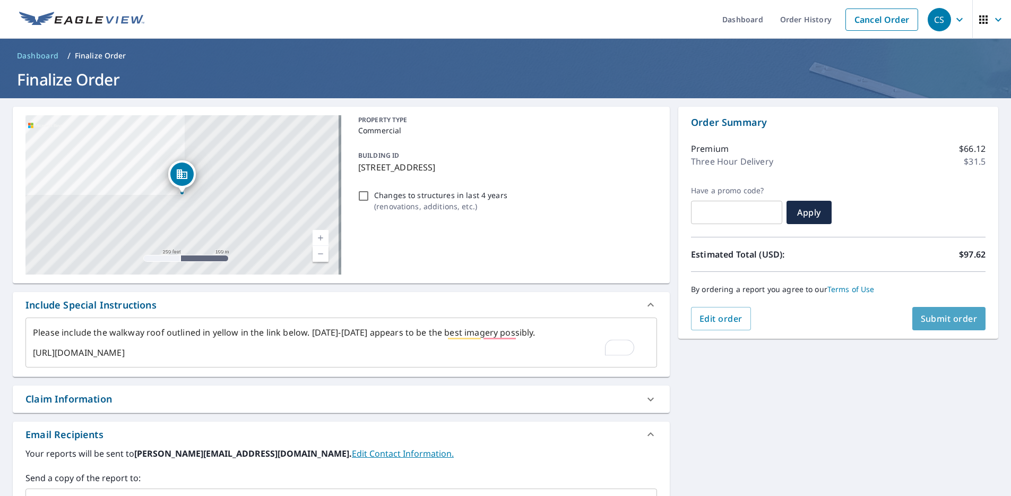
click at [939, 311] on button "Submit order" at bounding box center [949, 318] width 74 height 23
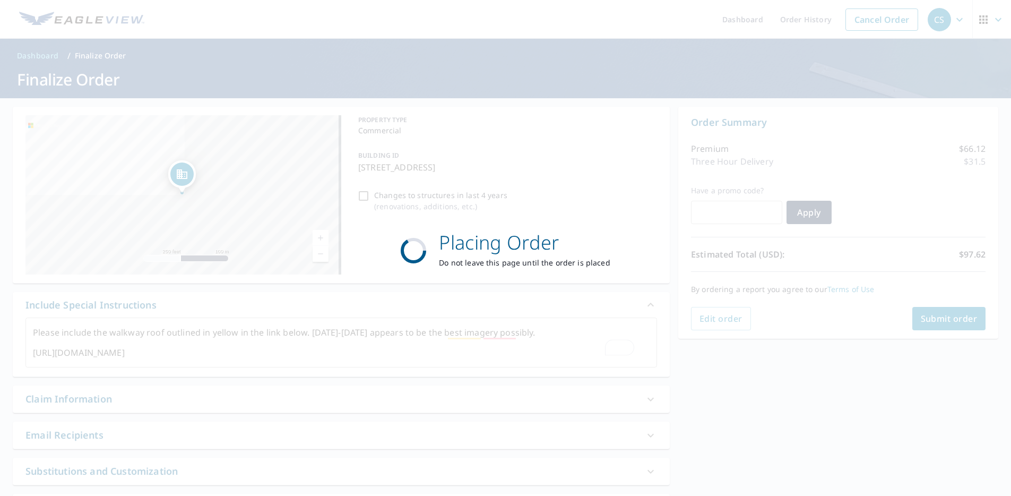
click at [539, 334] on div "Placing Order Do not leave this page until the order is placed" at bounding box center [505, 248] width 1011 height 496
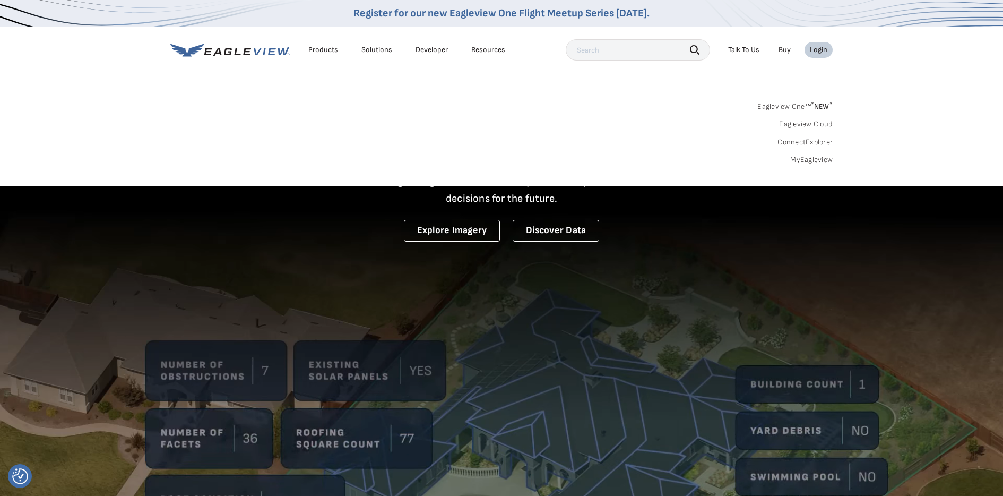
click at [813, 161] on link "MyEagleview" at bounding box center [811, 160] width 42 height 10
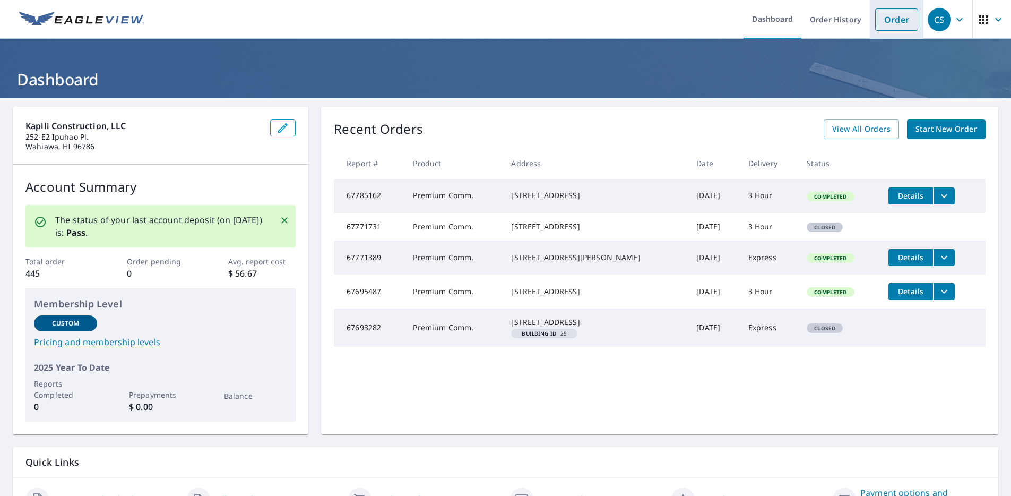
click at [887, 24] on link "Order" at bounding box center [896, 19] width 43 height 22
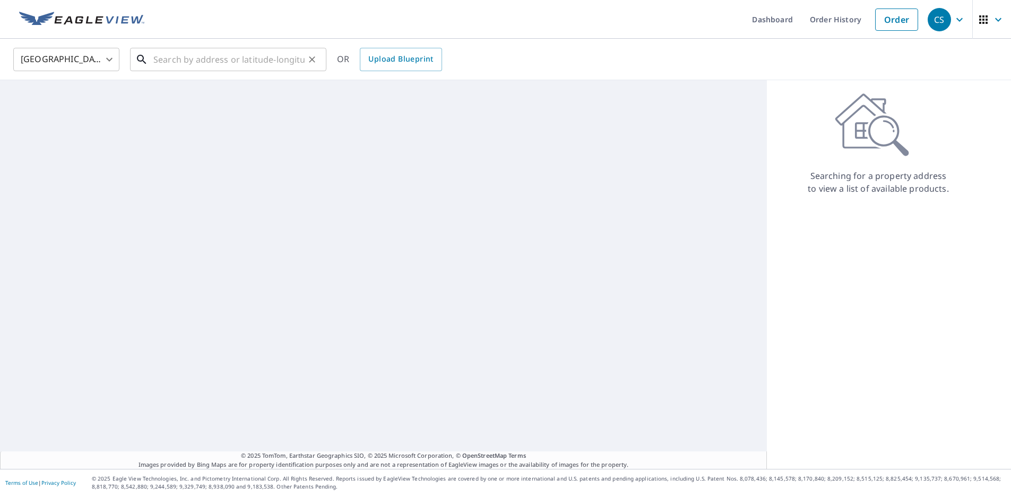
click at [259, 57] on input "text" at bounding box center [228, 60] width 151 height 30
paste input "[STREET_ADDRESS]"
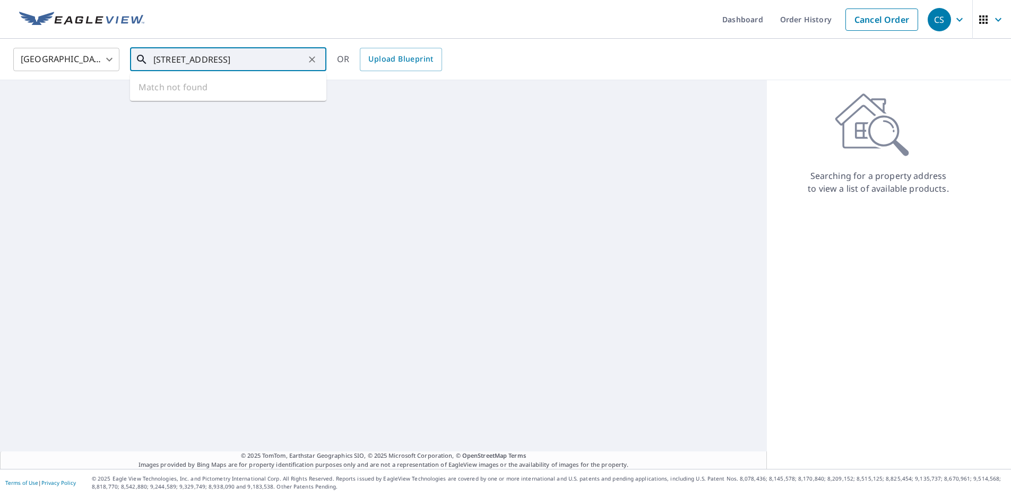
type input "[STREET_ADDRESS]"
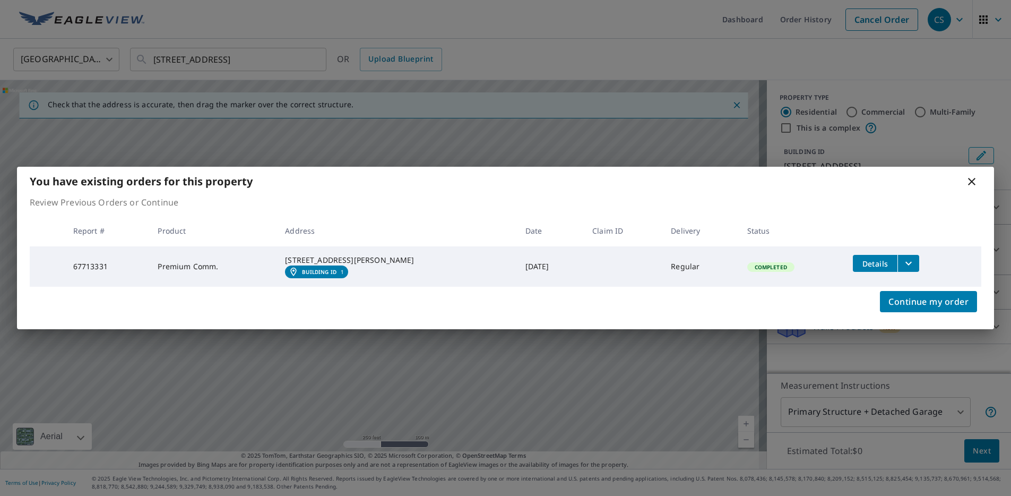
click at [902, 257] on icon "filesDropdownBtn-67713331" at bounding box center [908, 263] width 13 height 13
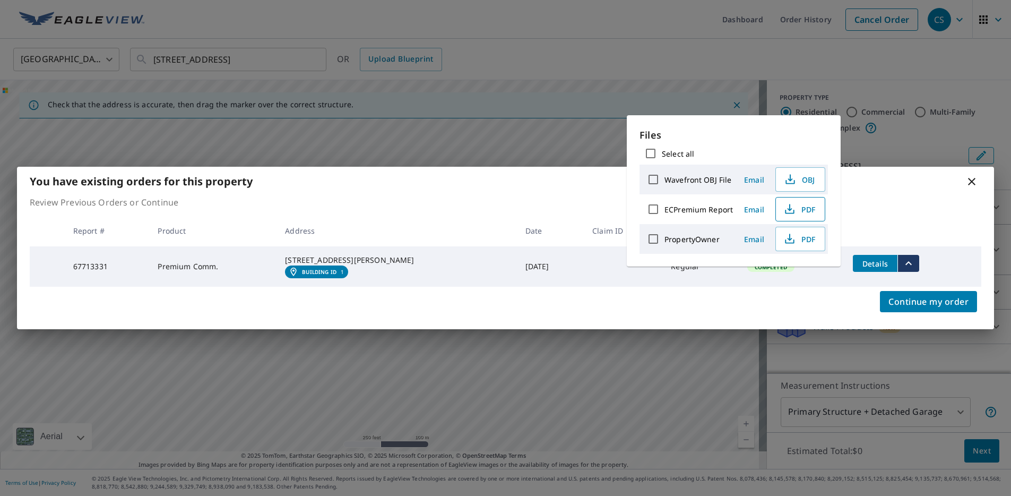
click at [805, 210] on span "PDF" at bounding box center [799, 209] width 34 height 13
